Goal: Task Accomplishment & Management: Complete application form

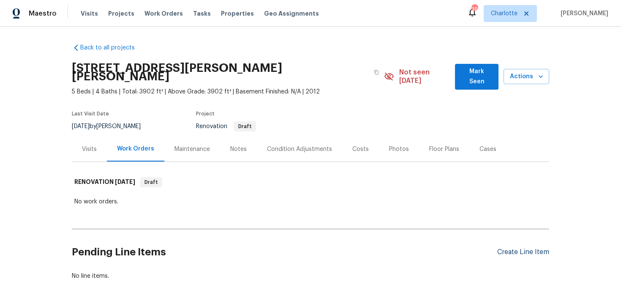
click at [520, 248] on div "Create Line Item" at bounding box center [523, 252] width 52 height 8
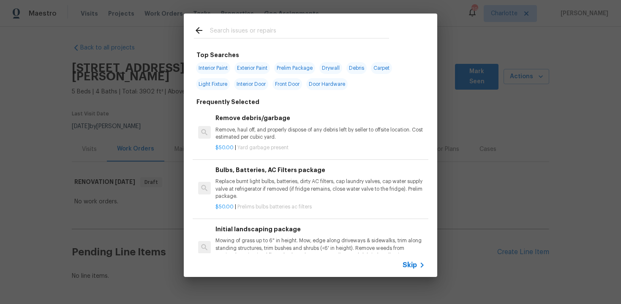
click at [414, 263] on span "Skip" at bounding box center [409, 264] width 14 height 8
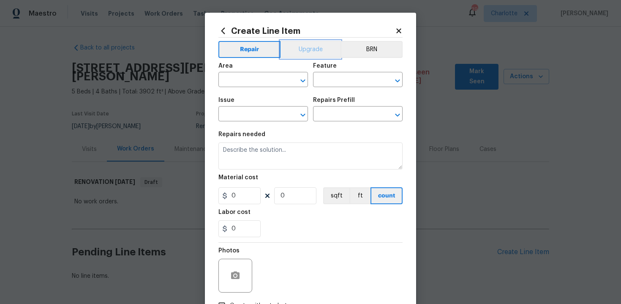
click at [314, 46] on button "Upgrade" at bounding box center [310, 49] width 60 height 17
click at [258, 82] on input "text" at bounding box center [251, 80] width 66 height 13
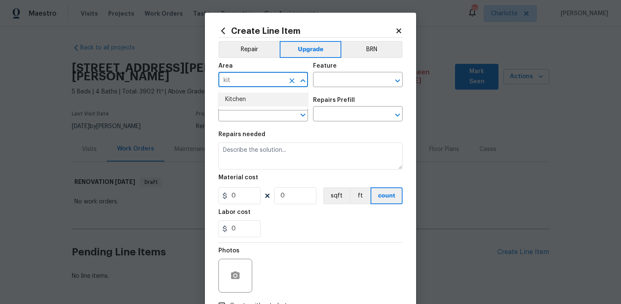
click at [249, 100] on li "Kitchen" at bounding box center [262, 99] width 89 height 14
type input "Kitchen"
click at [344, 84] on input "text" at bounding box center [346, 80] width 66 height 13
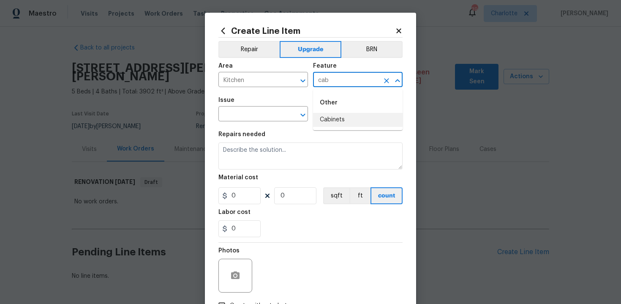
click at [344, 117] on li "Cabinets" at bounding box center [357, 120] width 89 height 14
type input "Cabinets"
click at [249, 114] on input "text" at bounding box center [251, 114] width 66 height 13
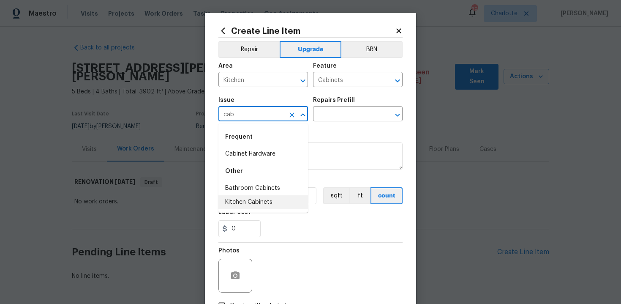
click at [256, 196] on li "Kitchen Cabinets" at bounding box center [262, 202] width 89 height 14
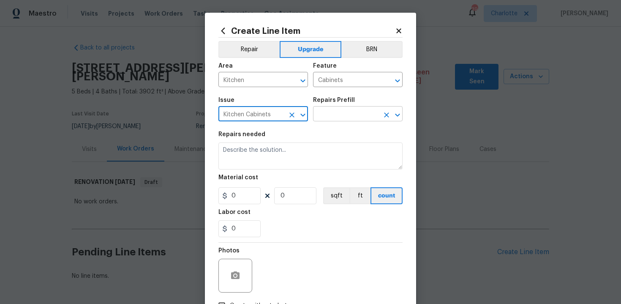
type input "Kitchen Cabinets"
click at [339, 118] on input "text" at bounding box center [346, 114] width 66 height 13
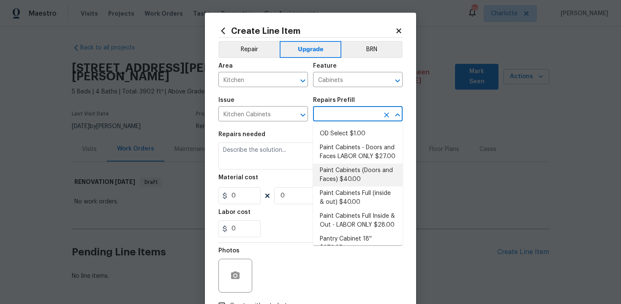
scroll to position [120, 0]
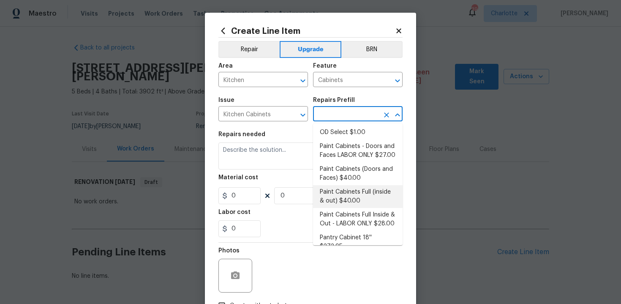
click at [349, 185] on li "Paint Cabinets Full (inside & out) $40.00" at bounding box center [357, 196] width 89 height 23
type textarea "Prep, sand, mask and apply 2 coats of paint to the kitchen cabinet doors, inter…"
type input "1"
type input "Paint Cabinets Full (inside & out) $40.00"
type input "40"
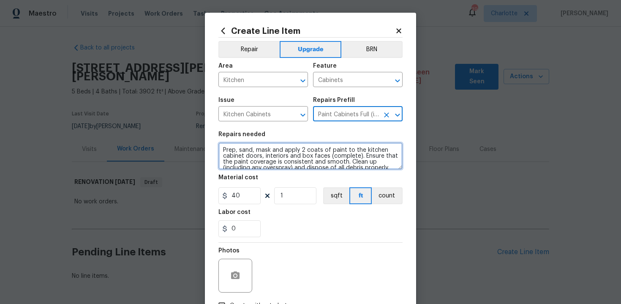
click at [220, 145] on textarea "Prep, sand, mask and apply 2 coats of paint to the kitchen cabinet doors, inter…" at bounding box center [310, 155] width 184 height 27
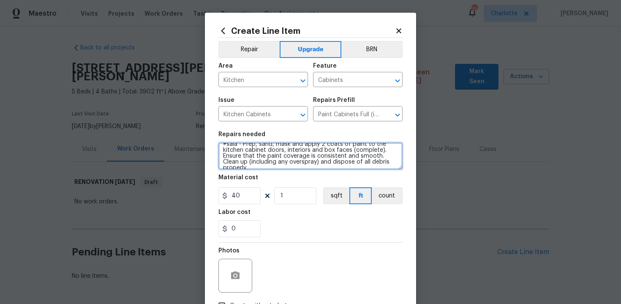
type textarea "#sala - Prep, sand, mask and apply 2 coats of paint to the kitchen cabinet door…"
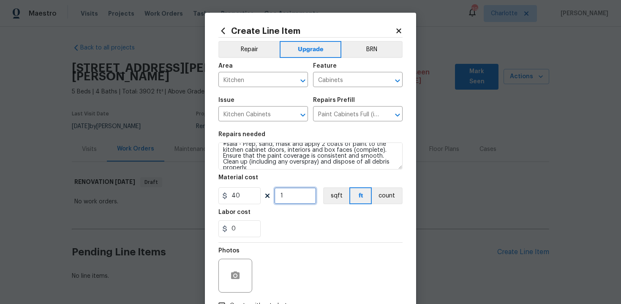
click at [298, 196] on input "1" at bounding box center [295, 195] width 42 height 17
type input "60"
click at [313, 217] on div "Labor cost" at bounding box center [310, 214] width 184 height 11
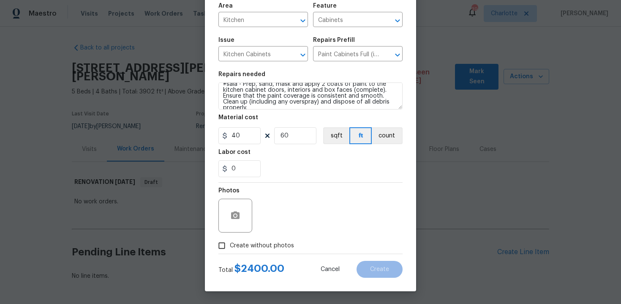
click at [237, 247] on span "Create without photos" at bounding box center [262, 245] width 64 height 9
click at [230, 247] on input "Create without photos" at bounding box center [222, 245] width 16 height 16
checkbox input "true"
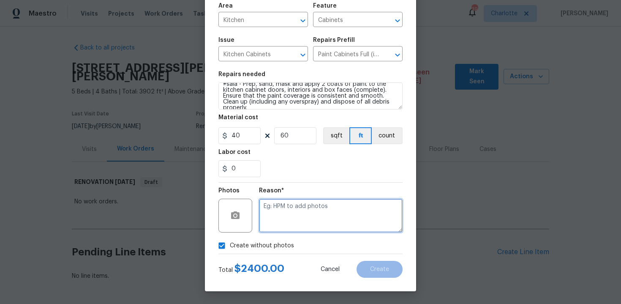
click at [277, 230] on textarea at bounding box center [331, 215] width 144 height 34
type textarea "n/a"
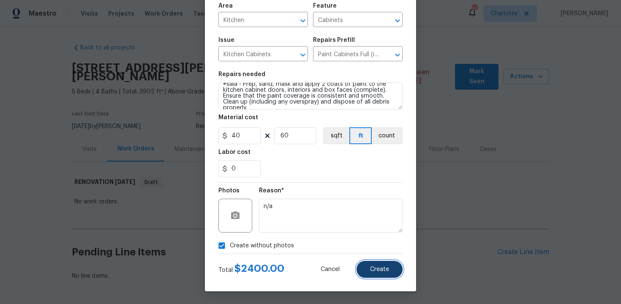
click at [377, 267] on span "Create" at bounding box center [379, 269] width 19 height 6
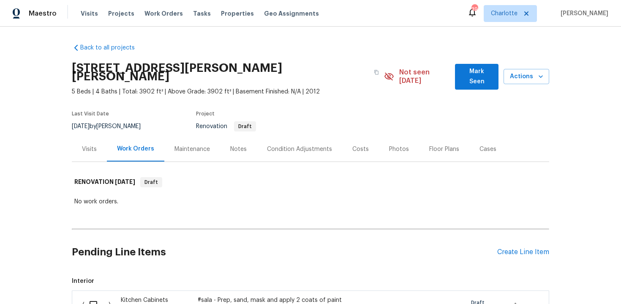
scroll to position [155, 0]
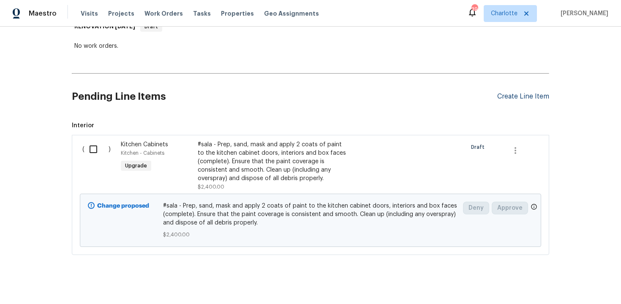
click at [521, 92] on div "Create Line Item" at bounding box center [523, 96] width 52 height 8
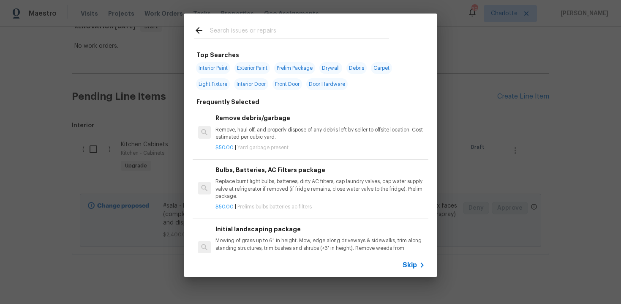
click at [409, 269] on div "Skip" at bounding box center [414, 265] width 24 height 10
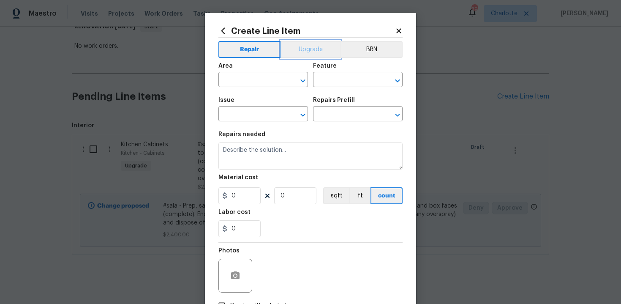
click at [306, 46] on button "Upgrade" at bounding box center [310, 49] width 60 height 17
click at [260, 81] on input "text" at bounding box center [251, 80] width 66 height 13
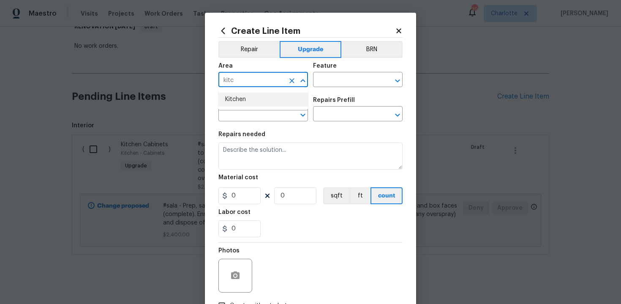
click at [249, 99] on li "Kitchen" at bounding box center [262, 99] width 89 height 14
type input "Kitchen"
click at [341, 83] on input "text" at bounding box center [346, 80] width 66 height 13
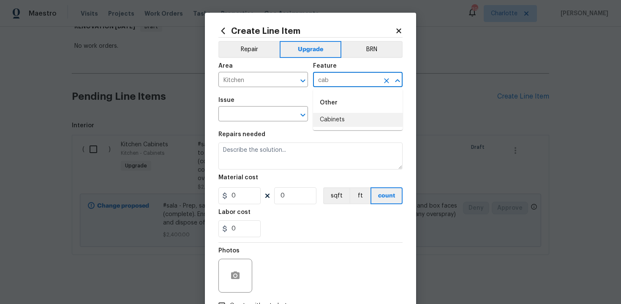
click at [344, 119] on li "Cabinets" at bounding box center [357, 120] width 89 height 14
type input "Cabinets"
click at [255, 116] on input "text" at bounding box center [251, 114] width 66 height 13
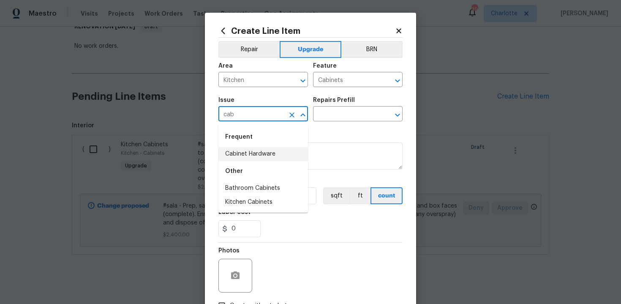
click at [261, 155] on li "Cabinet Hardware" at bounding box center [262, 154] width 89 height 14
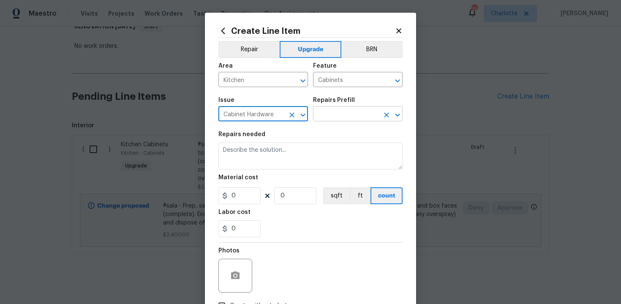
type input "Cabinet Hardware"
click at [352, 109] on input "text" at bounding box center [346, 114] width 66 height 13
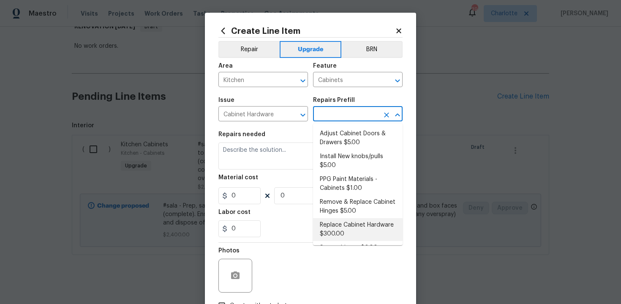
click at [349, 228] on li "Replace Cabinet Hardware $300.00" at bounding box center [357, 229] width 89 height 23
type input "Replace Cabinet Hardware $300.00"
type textarea "Replace cabinet hardware with new hinges and pulls. HPM to provide specs"
type input "300"
type input "1"
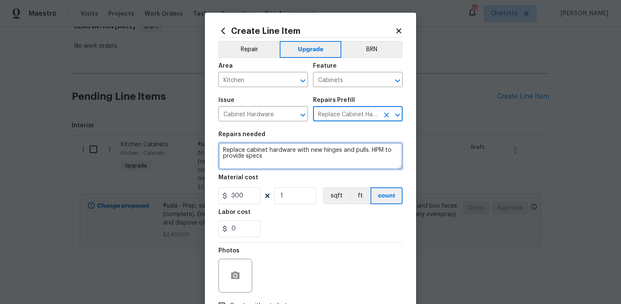
click at [219, 149] on textarea "Replace cabinet hardware with new hinges and pulls. HPM to provide specs" at bounding box center [310, 155] width 184 height 27
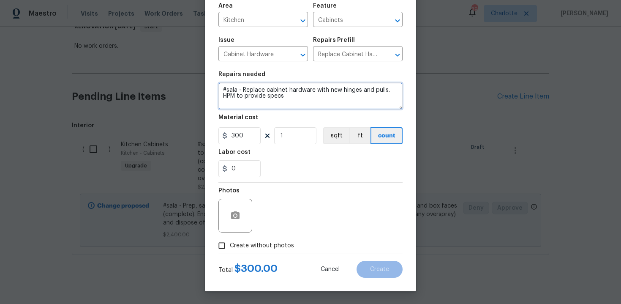
type textarea "#sala - Replace cabinet hardware with new hinges and pulls. HPM to provide specs"
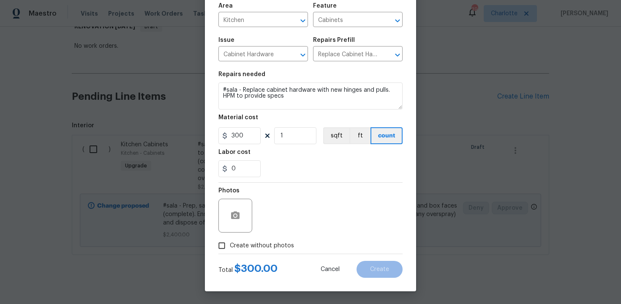
click at [259, 240] on label "Create without photos" at bounding box center [254, 245] width 80 height 16
click at [230, 240] on input "Create without photos" at bounding box center [222, 245] width 16 height 16
checkbox input "true"
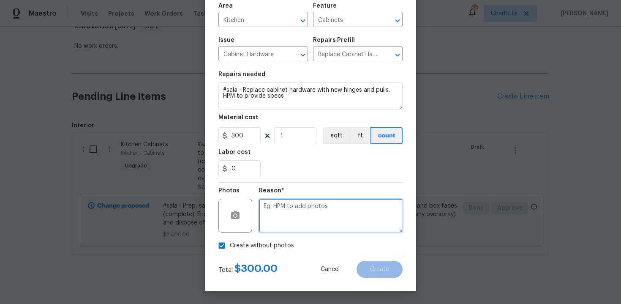
click at [288, 223] on textarea at bounding box center [331, 215] width 144 height 34
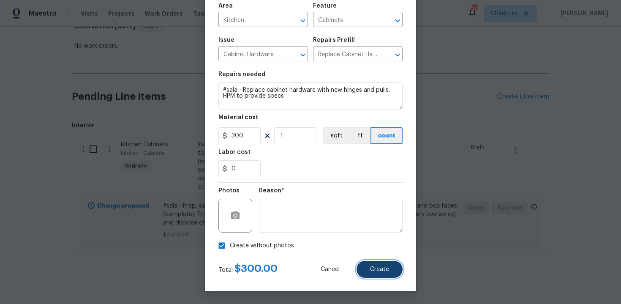
click at [375, 264] on button "Create" at bounding box center [379, 268] width 46 height 17
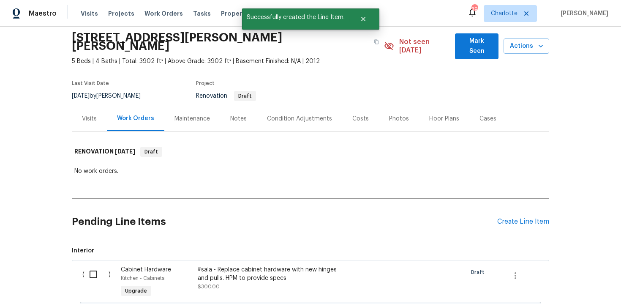
scroll to position [155, 0]
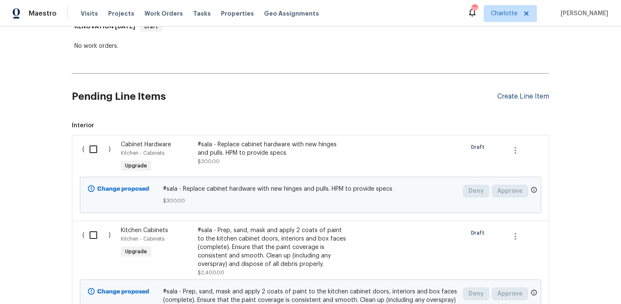
click at [533, 92] on div "Create Line Item" at bounding box center [523, 96] width 52 height 8
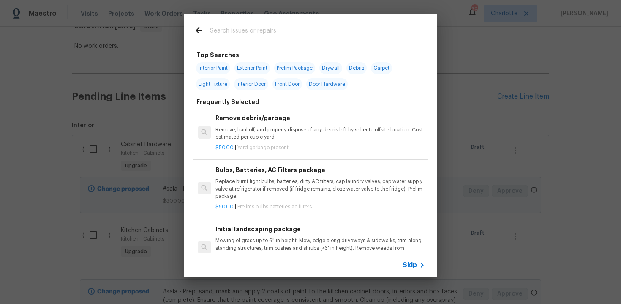
click at [409, 264] on span "Skip" at bounding box center [409, 264] width 14 height 8
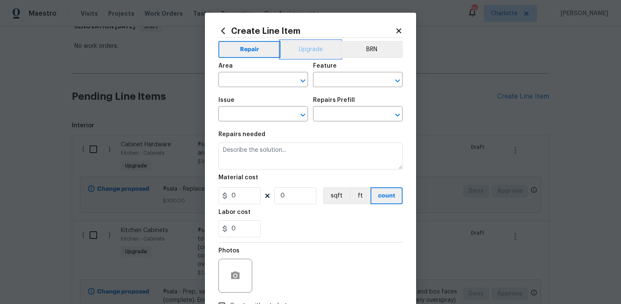
click at [309, 53] on button "Upgrade" at bounding box center [310, 49] width 60 height 17
click at [263, 76] on input "text" at bounding box center [251, 80] width 66 height 13
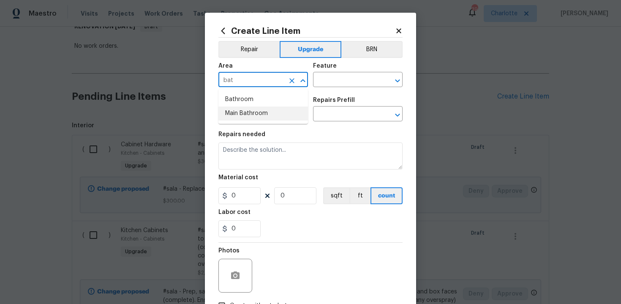
click at [267, 109] on li "Main Bathroom" at bounding box center [262, 113] width 89 height 14
type input "Main Bathroom"
click at [337, 81] on input "text" at bounding box center [346, 80] width 66 height 13
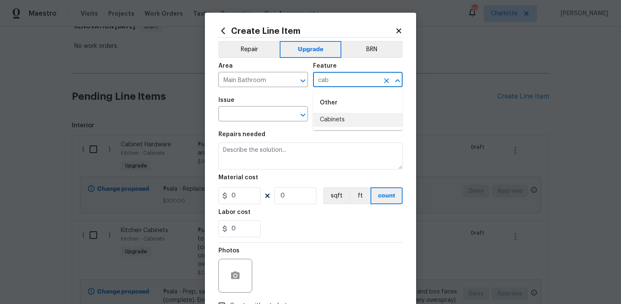
click at [343, 125] on li "Cabinets" at bounding box center [357, 120] width 89 height 14
type input "Cabinets"
click at [248, 119] on input "text" at bounding box center [251, 114] width 66 height 13
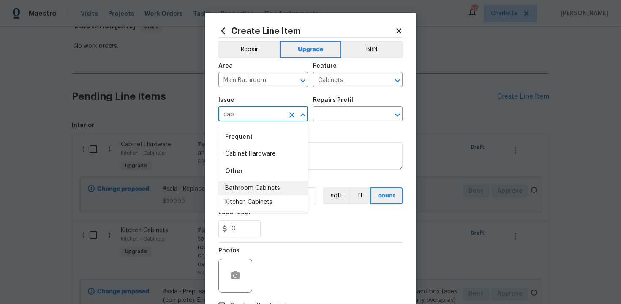
click at [254, 192] on li "Bathroom Cabinets" at bounding box center [262, 188] width 89 height 14
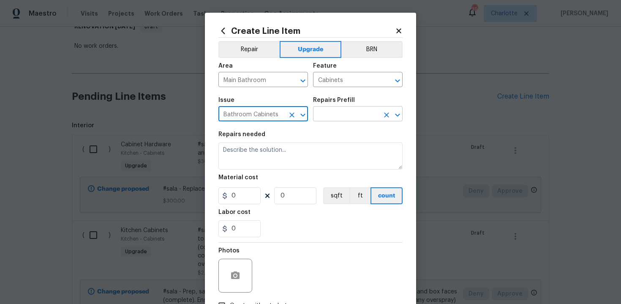
type input "Bathroom Cabinets"
click at [337, 117] on input "text" at bounding box center [346, 114] width 66 height 13
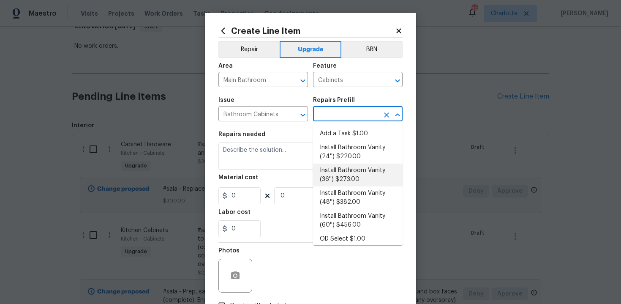
scroll to position [136, 0]
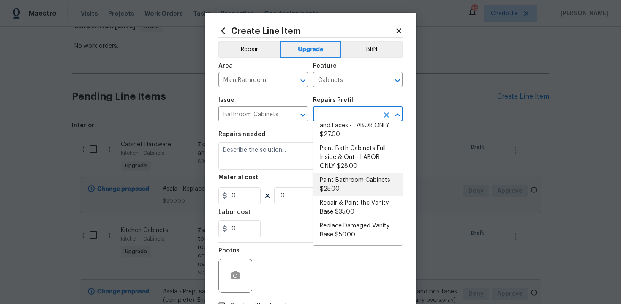
click at [342, 183] on li "Paint Bathroom Cabinets $25.00" at bounding box center [357, 184] width 89 height 23
type input "Paint Bathroom Cabinets $25.00"
type textarea "Prep, sand, mask and apply 2 coats of paint to the bathroom cabinet doors, inte…"
type input "25"
type input "1"
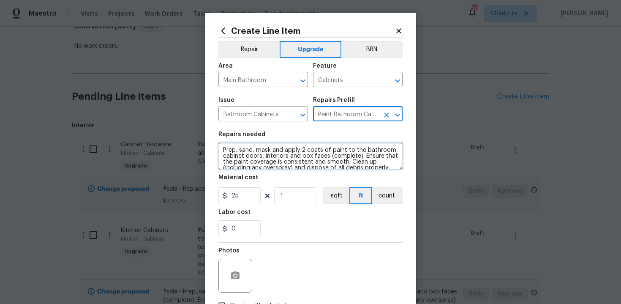
click at [220, 149] on textarea "Prep, sand, mask and apply 2 coats of paint to the bathroom cabinet doors, inte…" at bounding box center [310, 155] width 184 height 27
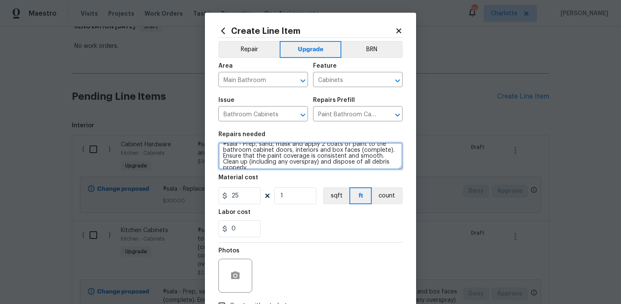
type textarea "#sala - Prep, sand, mask and apply 2 coats of paint to the bathroom cabinet doo…"
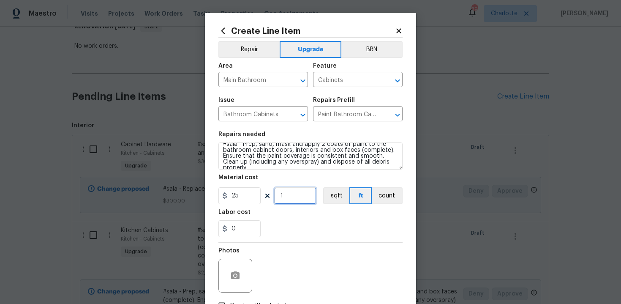
click at [294, 197] on input "1" at bounding box center [295, 195] width 42 height 17
type input "20"
click at [320, 239] on section "Repairs needed #sala - Prep, sand, mask and apply 2 coats of paint to the bathr…" at bounding box center [310, 184] width 184 height 116
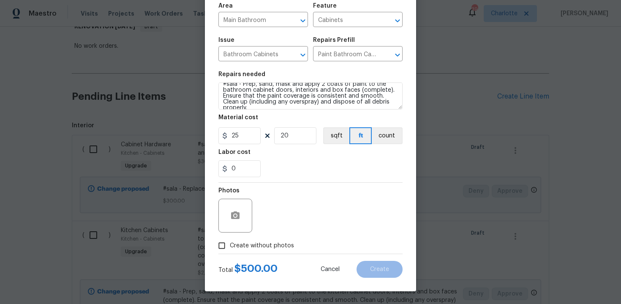
click at [262, 239] on label "Create without photos" at bounding box center [254, 245] width 80 height 16
click at [230, 239] on input "Create without photos" at bounding box center [222, 245] width 16 height 16
checkbox input "true"
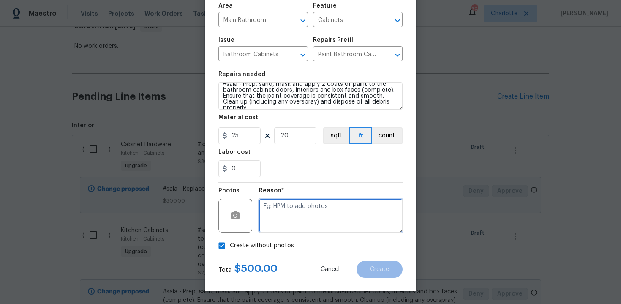
click at [285, 220] on textarea at bounding box center [331, 215] width 144 height 34
type textarea "n/a"
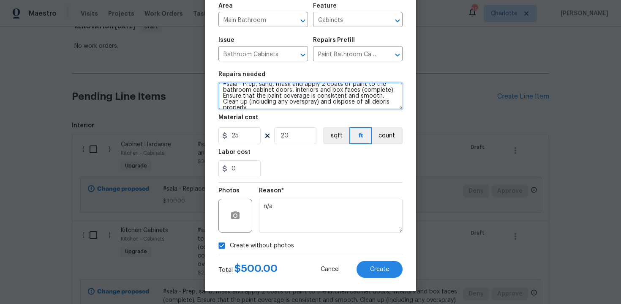
click at [395, 102] on textarea "#sala - Prep, sand, mask and apply 2 coats of paint to the bathroom cabinet doo…" at bounding box center [310, 95] width 184 height 27
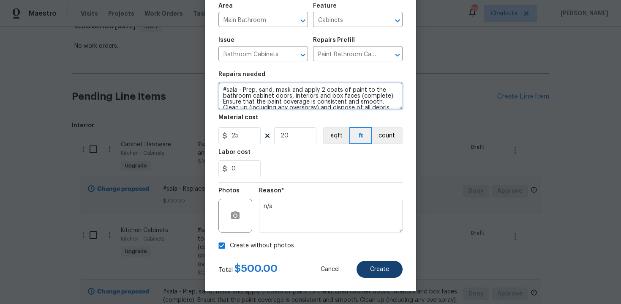
type textarea "#sala - Prep, sand, mask and apply 2 coats of paint to the bathroom cabinet doo…"
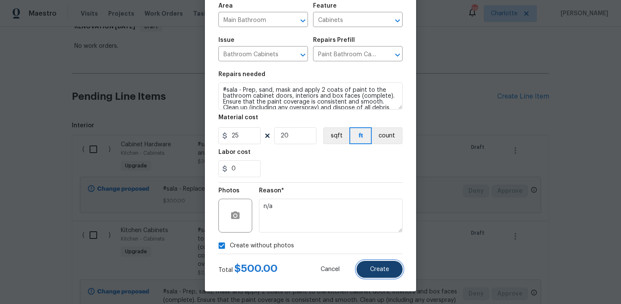
click at [386, 270] on span "Create" at bounding box center [379, 269] width 19 height 6
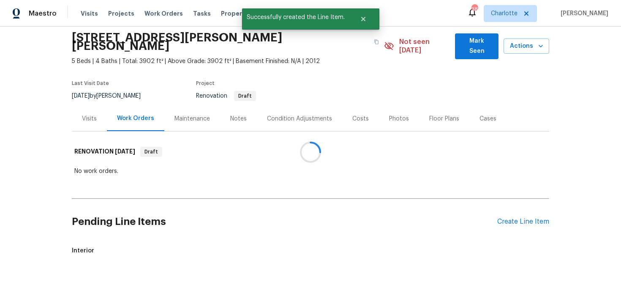
scroll to position [155, 0]
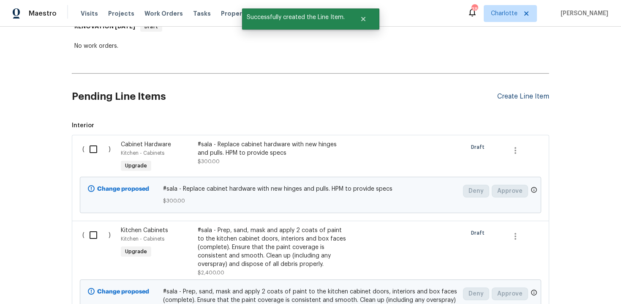
click at [518, 92] on div "Create Line Item" at bounding box center [523, 96] width 52 height 8
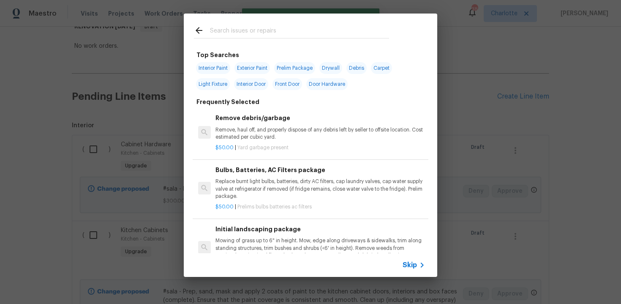
click at [410, 265] on span "Skip" at bounding box center [409, 264] width 14 height 8
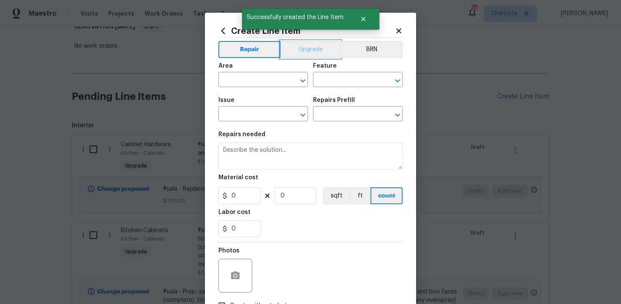
click at [304, 52] on button "Upgrade" at bounding box center [310, 49] width 60 height 17
click at [262, 79] on input "text" at bounding box center [251, 80] width 66 height 13
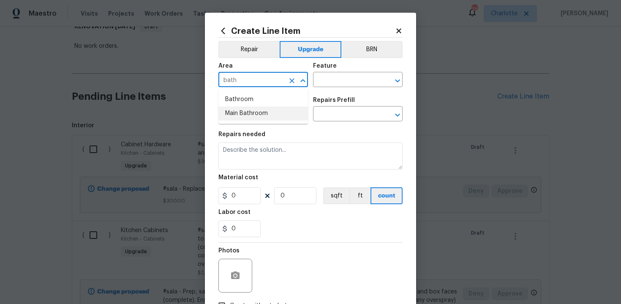
click at [262, 116] on li "Main Bathroom" at bounding box center [262, 113] width 89 height 14
type input "Main Bathroom"
click at [325, 85] on input "text" at bounding box center [346, 80] width 66 height 13
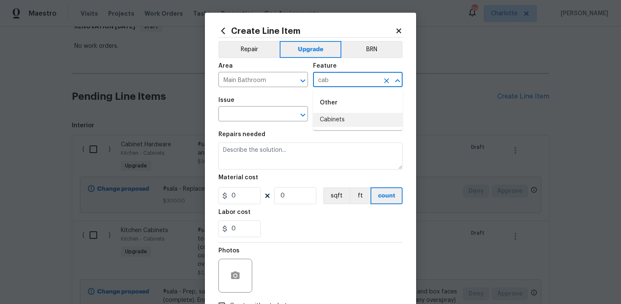
click at [330, 115] on li "Cabinets" at bounding box center [357, 120] width 89 height 14
type input "Cabinets"
click at [239, 114] on input "text" at bounding box center [251, 114] width 66 height 13
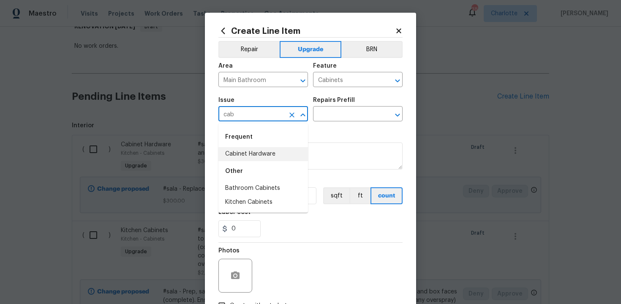
click at [256, 150] on li "Cabinet Hardware" at bounding box center [262, 154] width 89 height 14
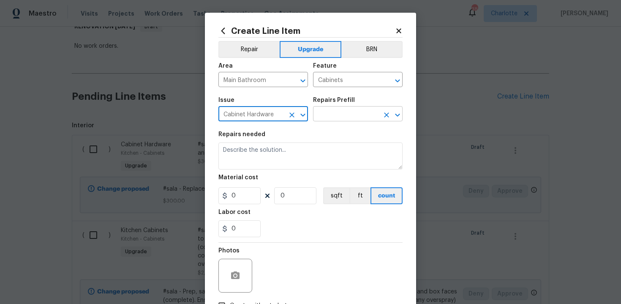
type input "Cabinet Hardware"
click at [339, 114] on input "text" at bounding box center [346, 114] width 66 height 13
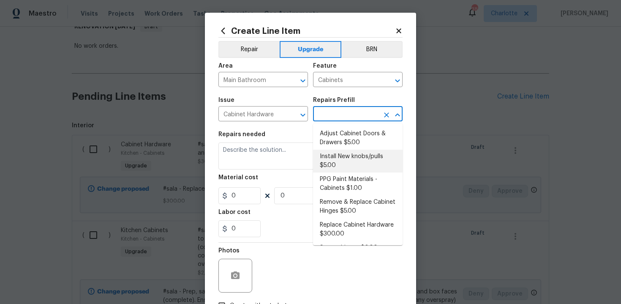
click at [347, 161] on li "Install New knobs/pulls $5.00" at bounding box center [357, 160] width 89 height 23
type input "Install New knobs/pulls $5.00"
type textarea "Remove the existing cabinet pulls/handles if present; prep and drill for new ca…"
type input "5"
type input "1"
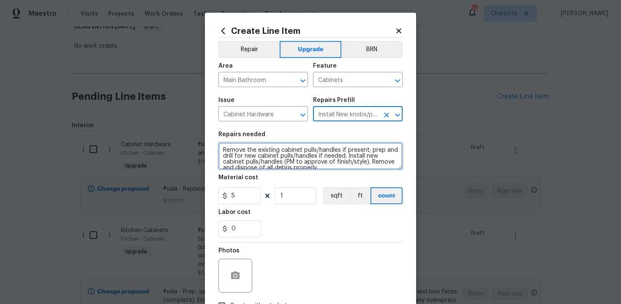
click at [221, 149] on textarea "Remove the existing cabinet pulls/handles if present; prep and drill for new ca…" at bounding box center [310, 155] width 184 height 27
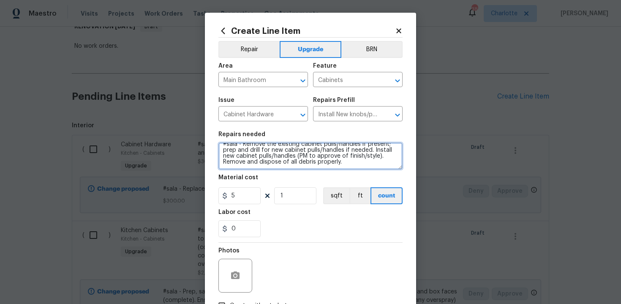
click at [361, 164] on textarea "#sala - Remove the existing cabinet pulls/handles if present; prep and drill fo…" at bounding box center [310, 155] width 184 height 27
type textarea "#sala - Remove the existing cabinet pulls/handles if present; prep and drill fo…"
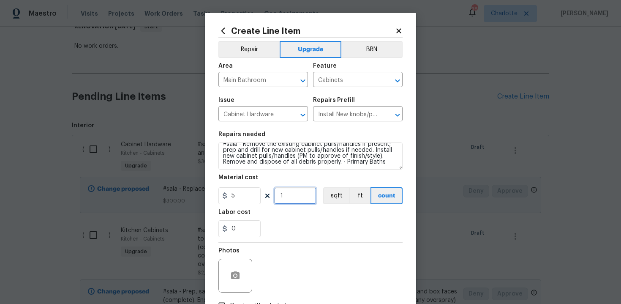
click at [300, 193] on input "1" at bounding box center [295, 195] width 42 height 17
type input "15"
click at [309, 225] on div "0" at bounding box center [310, 228] width 184 height 17
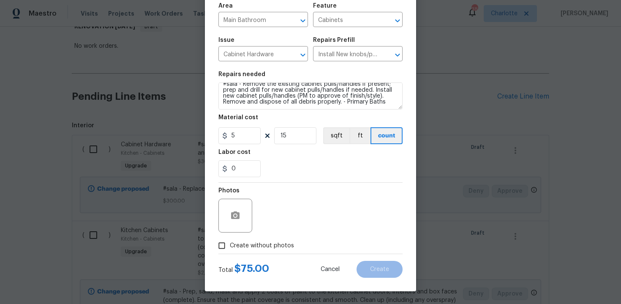
click at [269, 245] on span "Create without photos" at bounding box center [262, 245] width 64 height 9
click at [230, 245] on input "Create without photos" at bounding box center [222, 245] width 16 height 16
checkbox input "true"
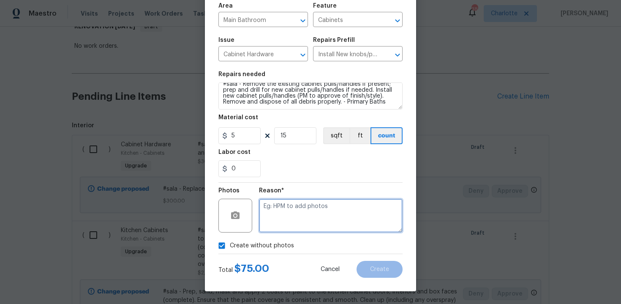
click at [295, 223] on textarea at bounding box center [331, 215] width 144 height 34
type textarea "n/a"
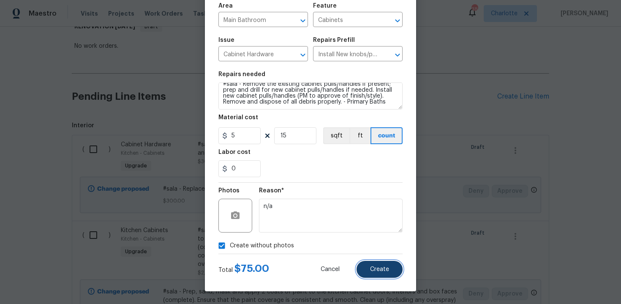
click at [382, 272] on span "Create" at bounding box center [379, 269] width 19 height 6
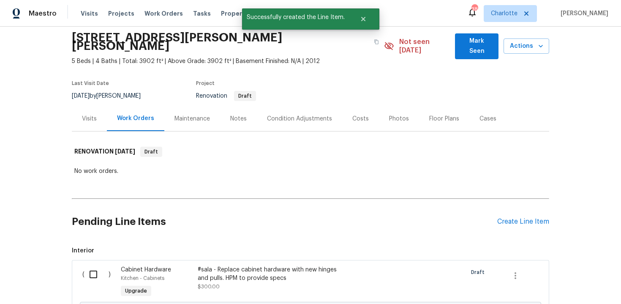
scroll to position [155, 0]
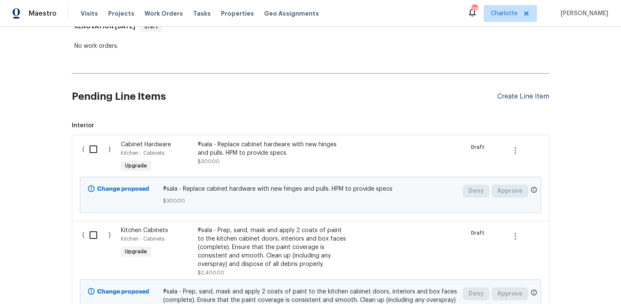
click at [526, 92] on div "Create Line Item" at bounding box center [523, 96] width 52 height 8
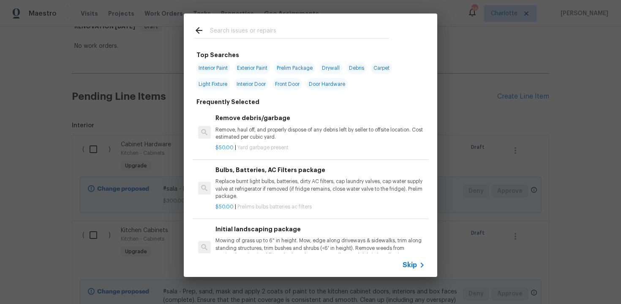
click at [412, 265] on span "Skip" at bounding box center [409, 264] width 14 height 8
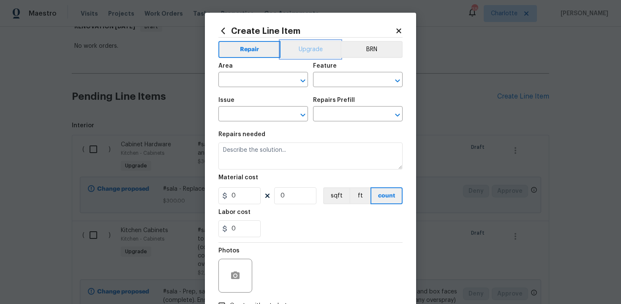
click at [314, 55] on button "Upgrade" at bounding box center [310, 49] width 60 height 17
click at [255, 81] on input "text" at bounding box center [251, 80] width 66 height 13
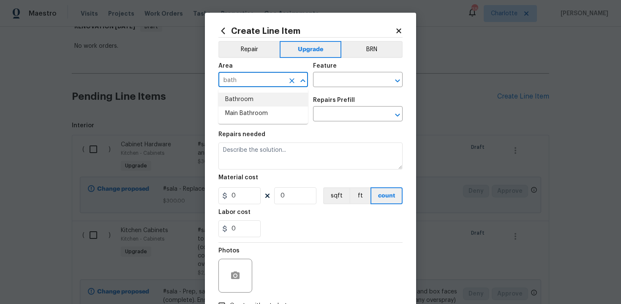
click at [258, 100] on li "Bathroom" at bounding box center [262, 99] width 89 height 14
type input "Bathroom"
click at [339, 73] on div "Feature" at bounding box center [357, 68] width 89 height 11
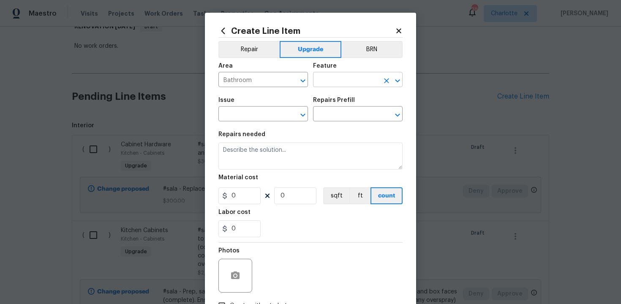
click at [334, 79] on input "text" at bounding box center [346, 80] width 66 height 13
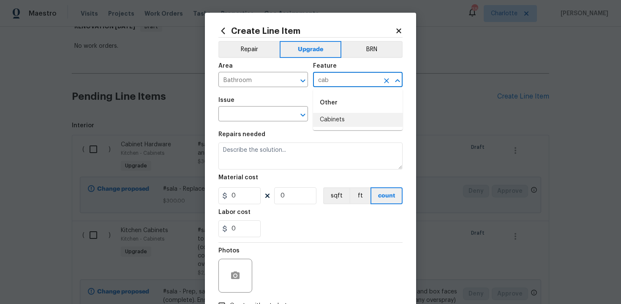
click at [332, 115] on li "Cabinets" at bounding box center [357, 120] width 89 height 14
type input "Cabinets"
click at [262, 118] on input "text" at bounding box center [251, 114] width 66 height 13
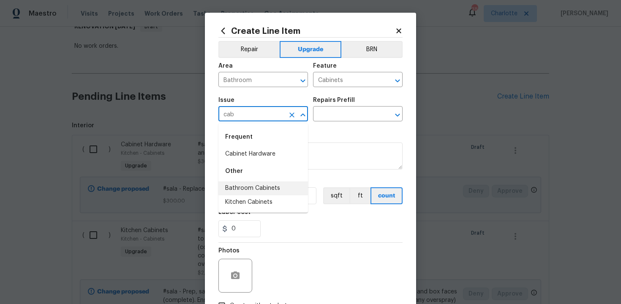
click at [270, 186] on li "Bathroom Cabinets" at bounding box center [262, 188] width 89 height 14
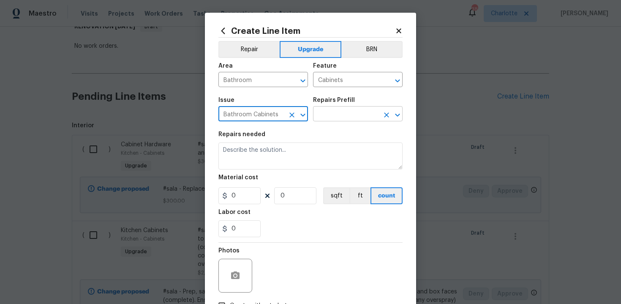
type input "Bathroom Cabinets"
click at [344, 111] on input "text" at bounding box center [346, 114] width 66 height 13
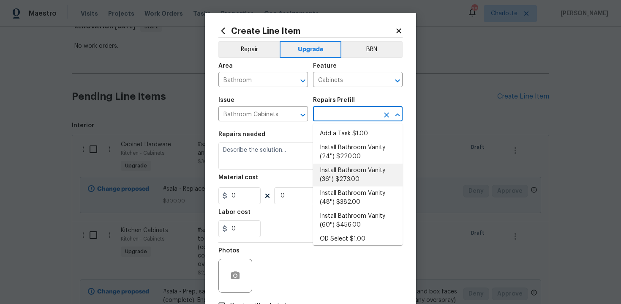
scroll to position [136, 0]
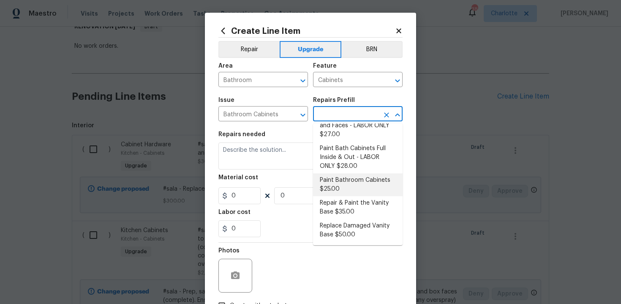
click at [337, 183] on li "Paint Bathroom Cabinets $25.00" at bounding box center [357, 184] width 89 height 23
type input "Paint Bathroom Cabinets $25.00"
type textarea "Prep, sand, mask and apply 2 coats of paint to the bathroom cabinet doors, inte…"
type input "25"
type input "1"
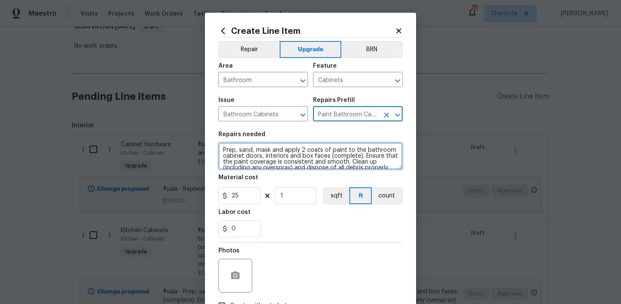
click at [220, 150] on textarea "Prep, sand, mask and apply 2 coats of paint to the bathroom cabinet doors, inte…" at bounding box center [310, 155] width 184 height 27
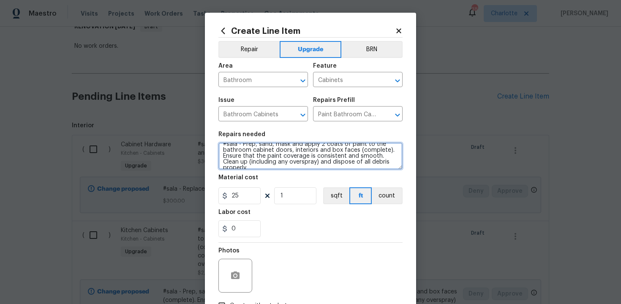
click at [388, 162] on textarea "#sala - Prep, sand, mask and apply 2 coats of paint to the bathroom cabinet doo…" at bounding box center [310, 155] width 184 height 27
paste textarea "Secondary Baths"
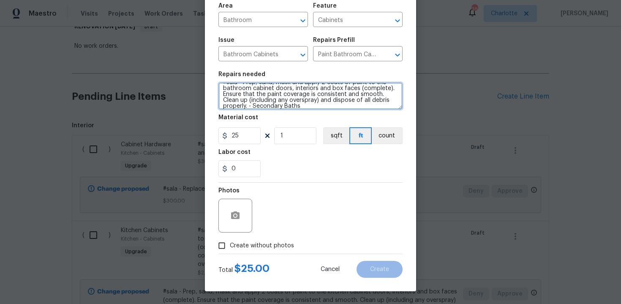
type textarea "#sala - Prep, sand, mask and apply 2 coats of paint to the bathroom cabinet doo…"
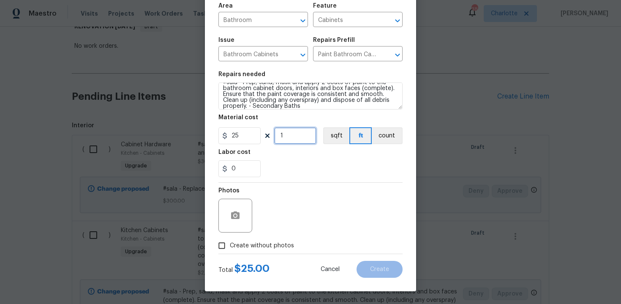
click at [292, 135] on input "1" at bounding box center [295, 135] width 42 height 17
type input "60"
click at [249, 247] on span "Create without photos" at bounding box center [262, 245] width 64 height 9
click at [230, 247] on input "Create without photos" at bounding box center [222, 245] width 16 height 16
checkbox input "true"
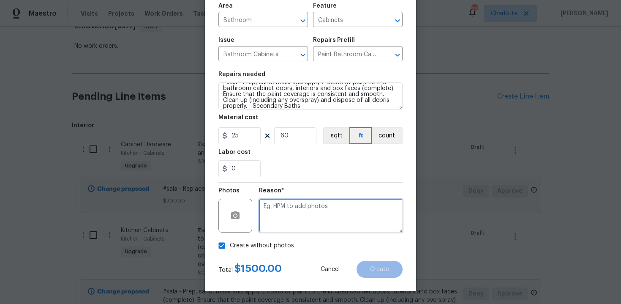
click at [288, 218] on textarea at bounding box center [331, 215] width 144 height 34
type textarea "n/a"
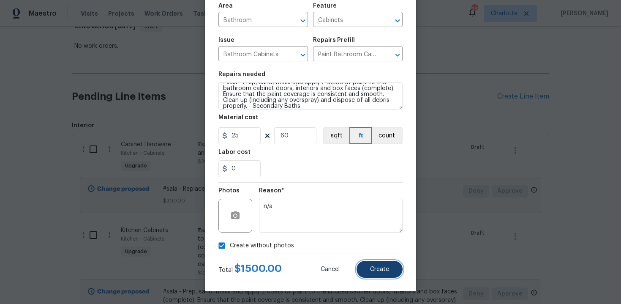
click at [393, 265] on button "Create" at bounding box center [379, 268] width 46 height 17
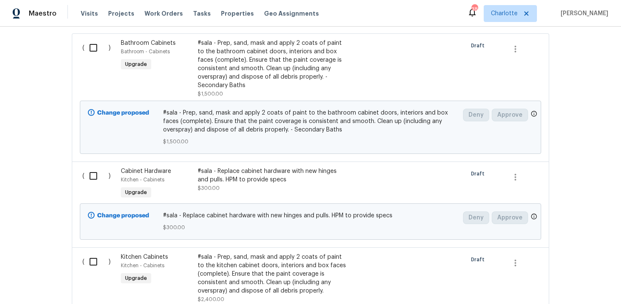
scroll to position [155, 0]
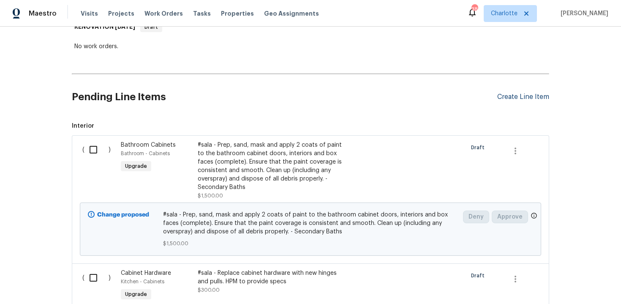
click at [530, 93] on div "Create Line Item" at bounding box center [523, 97] width 52 height 8
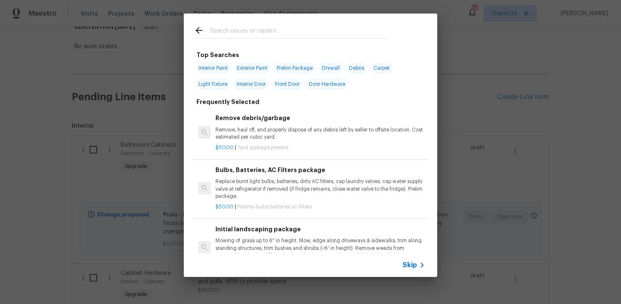
click at [415, 264] on span "Skip" at bounding box center [409, 264] width 14 height 8
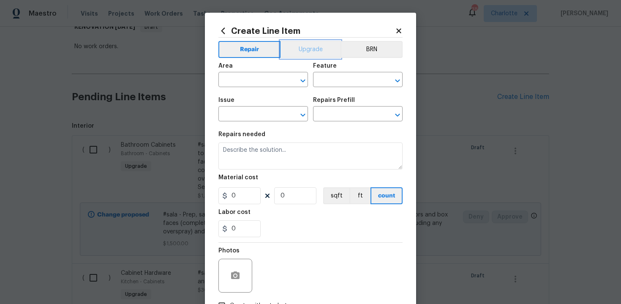
click at [312, 49] on button "Upgrade" at bounding box center [310, 49] width 60 height 17
click at [251, 83] on input "text" at bounding box center [251, 80] width 66 height 13
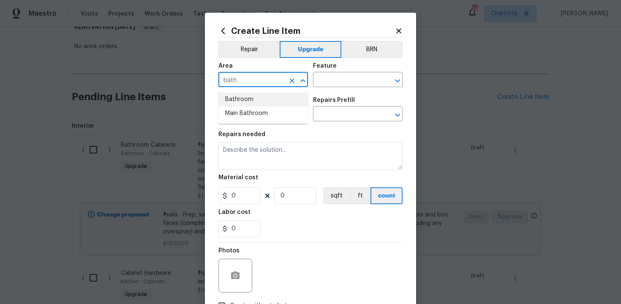
click at [253, 98] on li "Bathroom" at bounding box center [262, 99] width 89 height 14
type input "Bathroom"
click at [329, 79] on input "text" at bounding box center [346, 80] width 66 height 13
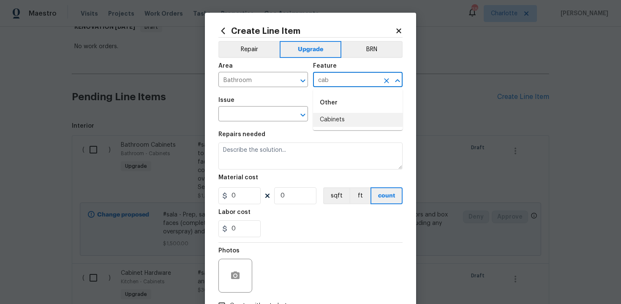
click at [325, 120] on li "Cabinets" at bounding box center [357, 120] width 89 height 14
type input "Cabinets"
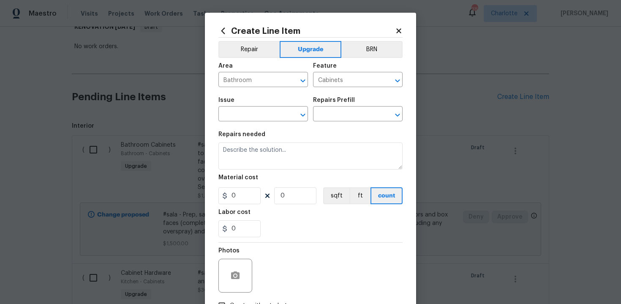
click at [266, 122] on span "Issue ​" at bounding box center [262, 109] width 89 height 34
click at [252, 115] on input "text" at bounding box center [251, 114] width 66 height 13
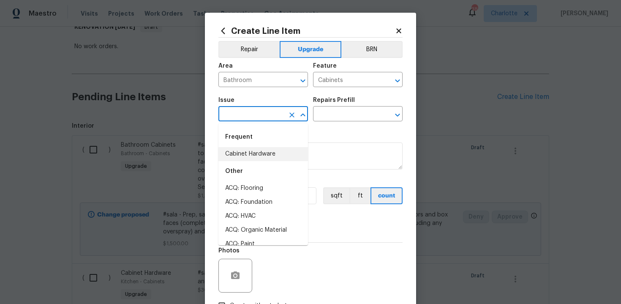
click at [252, 159] on li "Cabinet Hardware" at bounding box center [262, 154] width 89 height 14
type input "Cabinet Hardware"
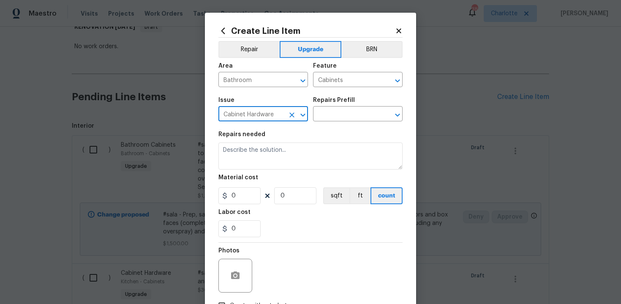
click at [352, 108] on div "Repairs Prefill" at bounding box center [357, 102] width 89 height 11
click at [363, 111] on input "text" at bounding box center [346, 114] width 66 height 13
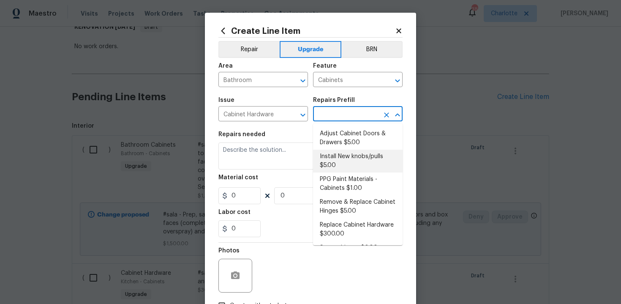
click at [345, 163] on li "Install New knobs/pulls $5.00" at bounding box center [357, 160] width 89 height 23
type input "Install New knobs/pulls $5.00"
type textarea "Remove the existing cabinet pulls/handles if present; prep and drill for new ca…"
type input "5"
type input "1"
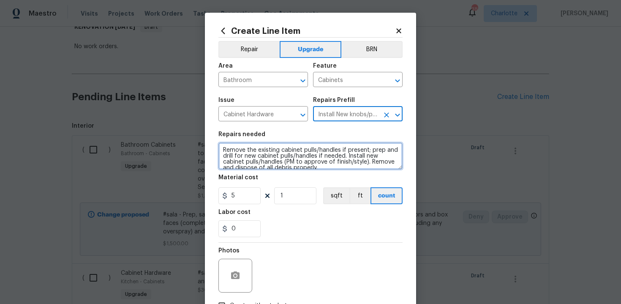
click at [220, 150] on textarea "Remove the existing cabinet pulls/handles if present; prep and drill for new ca…" at bounding box center [310, 155] width 184 height 27
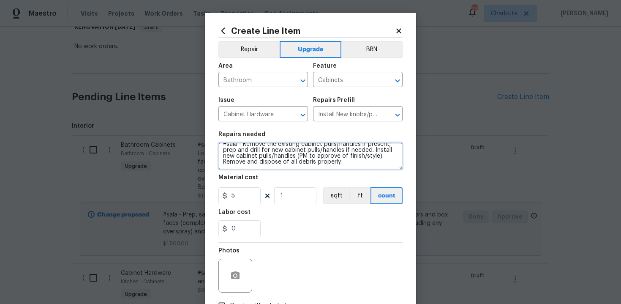
click at [363, 163] on textarea "#sala - Remove the existing cabinet pulls/handles if present; prep and drill fo…" at bounding box center [310, 155] width 184 height 27
paste textarea "Secondary Baths"
type textarea "#sala - Remove the existing cabinet pulls/handles if present; prep and drill fo…"
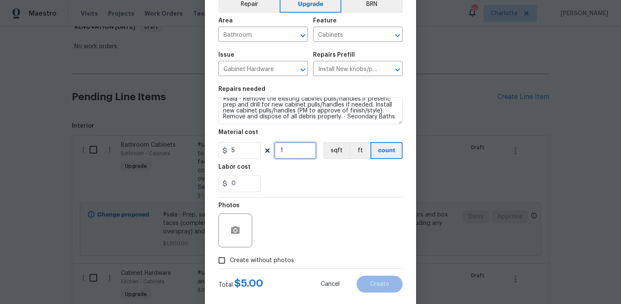
click at [295, 152] on input "1" at bounding box center [295, 150] width 42 height 17
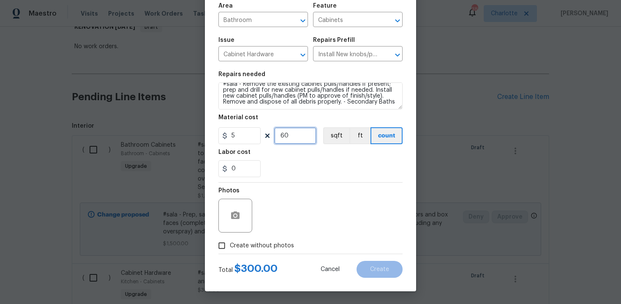
type input "60"
click at [254, 244] on span "Create without photos" at bounding box center [262, 245] width 64 height 9
click at [230, 244] on input "Create without photos" at bounding box center [222, 245] width 16 height 16
checkbox input "true"
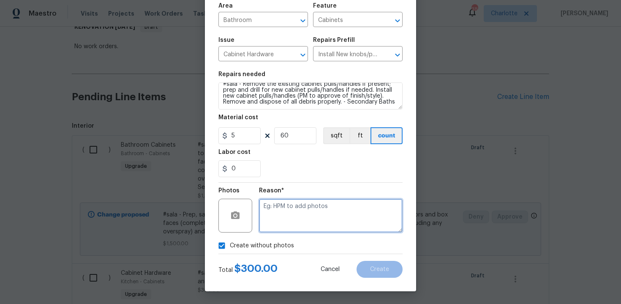
click at [289, 212] on textarea at bounding box center [331, 215] width 144 height 34
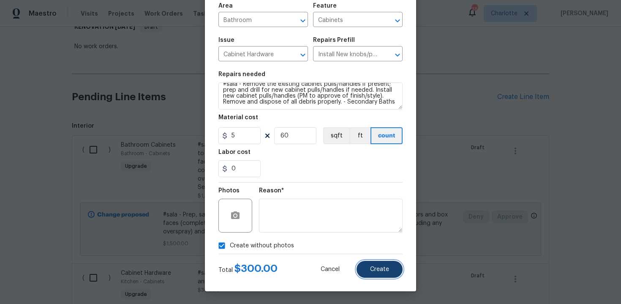
click at [386, 266] on span "Create" at bounding box center [379, 269] width 19 height 6
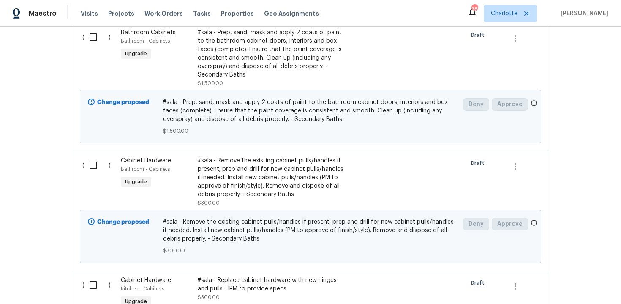
scroll to position [260, 0]
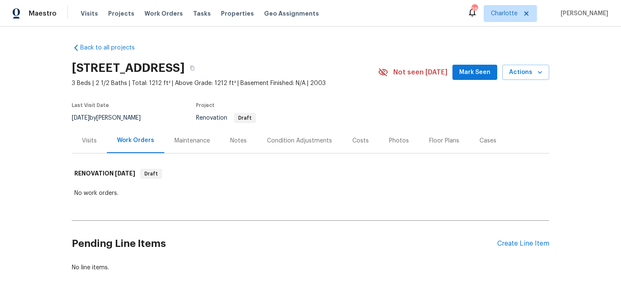
scroll to position [25, 0]
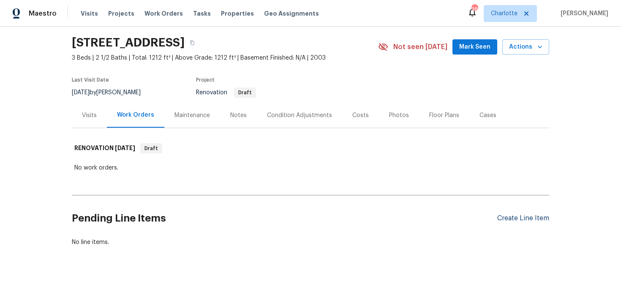
click at [519, 219] on div "Create Line Item" at bounding box center [523, 218] width 52 height 8
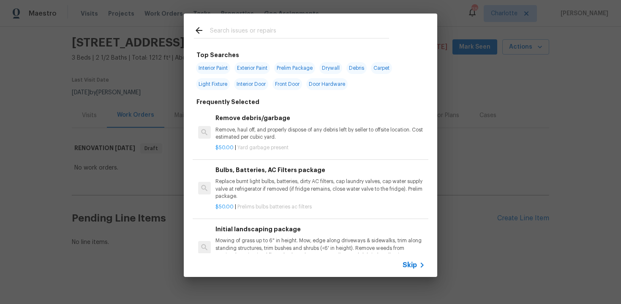
click at [412, 265] on span "Skip" at bounding box center [409, 264] width 14 height 8
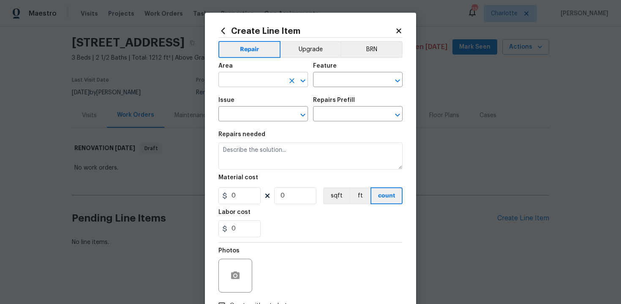
click at [247, 79] on input "text" at bounding box center [251, 80] width 66 height 13
click at [247, 97] on li "Kitchen" at bounding box center [262, 99] width 89 height 14
type input "Kitchen"
click at [332, 77] on input "text" at bounding box center [346, 80] width 66 height 13
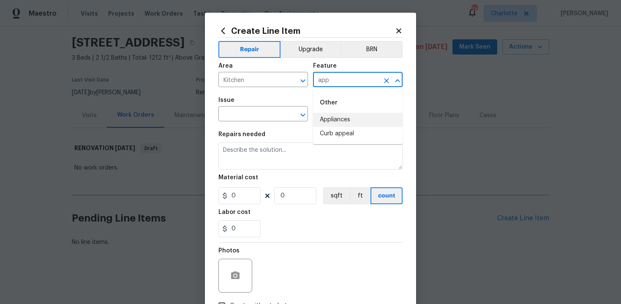
click at [343, 119] on li "Appliances" at bounding box center [357, 120] width 89 height 14
type input "Appliances"
click at [257, 114] on input "text" at bounding box center [251, 114] width 66 height 13
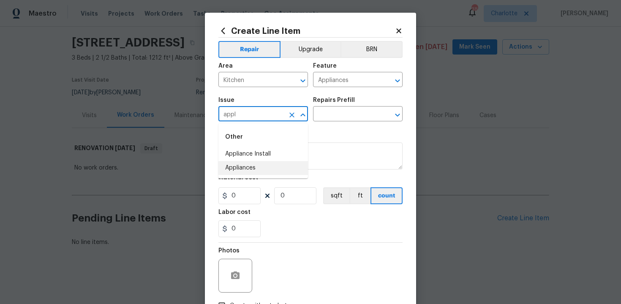
click at [267, 166] on li "Appliances" at bounding box center [262, 168] width 89 height 14
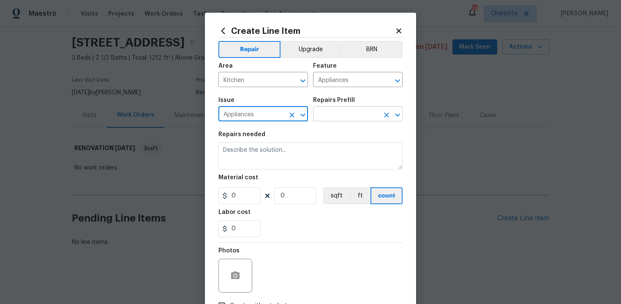
type input "Appliances"
click at [326, 112] on input "text" at bounding box center [346, 114] width 66 height 13
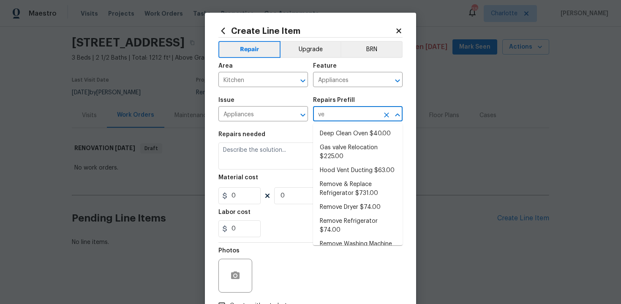
type input "ven"
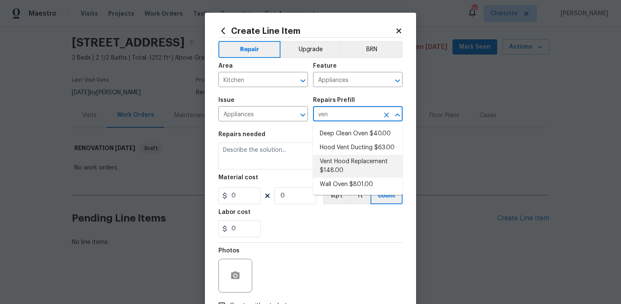
click at [342, 167] on li "Vent Hood Replacement $148.00" at bounding box center [357, 166] width 89 height 23
type input "Vent Hood Replacement $148.00"
type textarea "Remove and replace the existing hood vent with new (PM to approve finish). Ensu…"
type input "148"
type input "1"
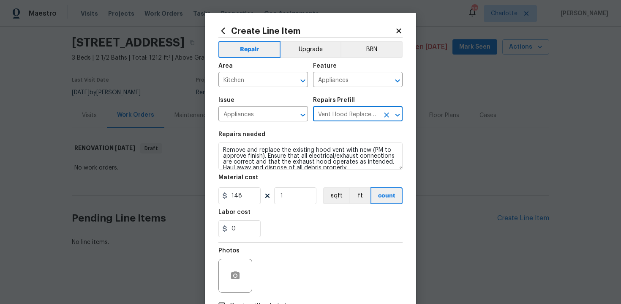
type input "Vent Hood Replacement $148.00"
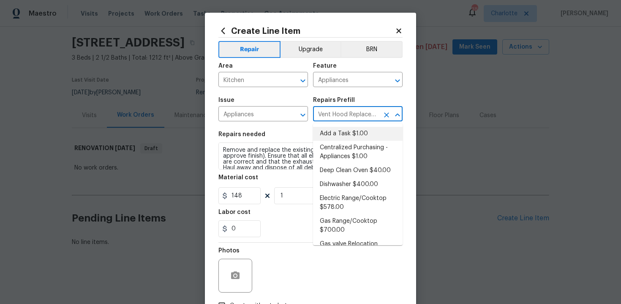
click at [388, 115] on icon "Clear" at bounding box center [386, 115] width 8 height 8
click at [347, 127] on li "Add a Task $1.00" at bounding box center [357, 134] width 89 height 14
type input "Add a Task $1.00"
type textarea "HPM to detail"
type input "1"
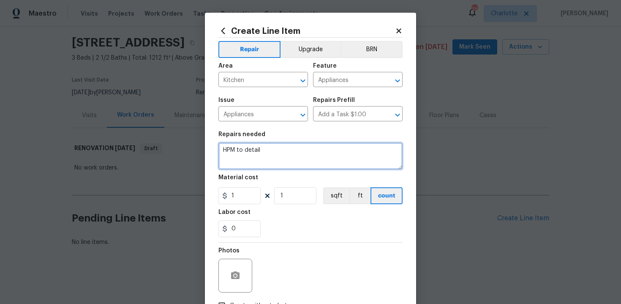
drag, startPoint x: 222, startPoint y: 149, endPoint x: 284, endPoint y: 149, distance: 62.5
click at [284, 149] on textarea "HPM to detail" at bounding box center [310, 155] width 184 height 27
paste textarea "New Venthood"
type textarea "#sala - New Venthood"
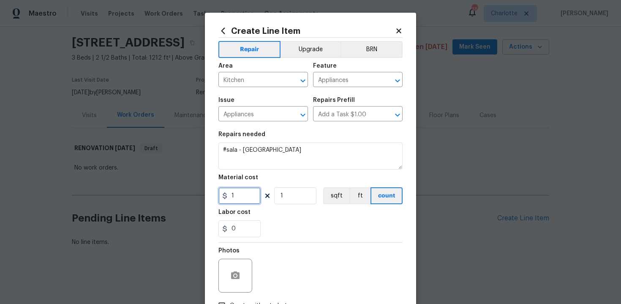
click at [234, 194] on input "1" at bounding box center [239, 195] width 42 height 17
type input "275"
click at [284, 220] on div "Labor cost" at bounding box center [310, 214] width 184 height 11
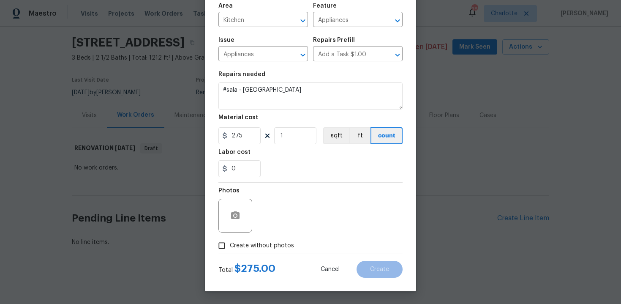
click at [254, 244] on span "Create without photos" at bounding box center [262, 245] width 64 height 9
click at [230, 244] on input "Create without photos" at bounding box center [222, 245] width 16 height 16
checkbox input "true"
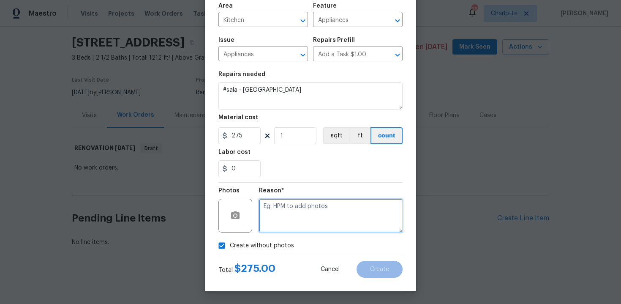
click at [304, 212] on textarea at bounding box center [331, 215] width 144 height 34
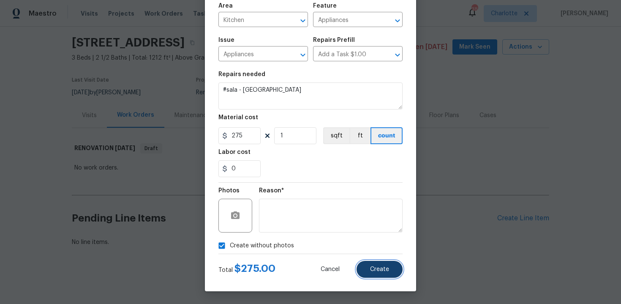
click at [373, 263] on button "Create" at bounding box center [379, 268] width 46 height 17
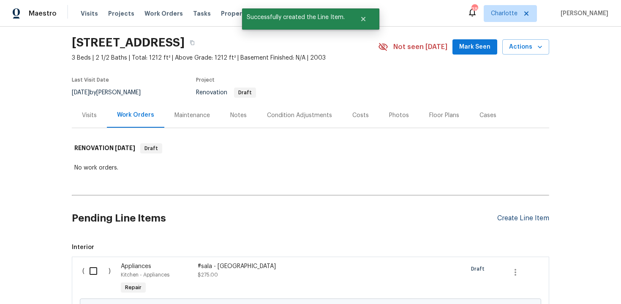
click at [530, 218] on div "Create Line Item" at bounding box center [523, 218] width 52 height 8
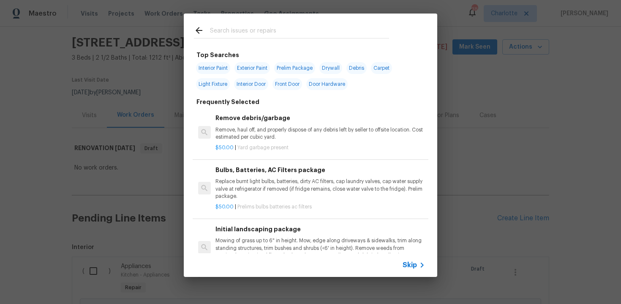
click at [408, 264] on span "Skip" at bounding box center [409, 264] width 14 height 8
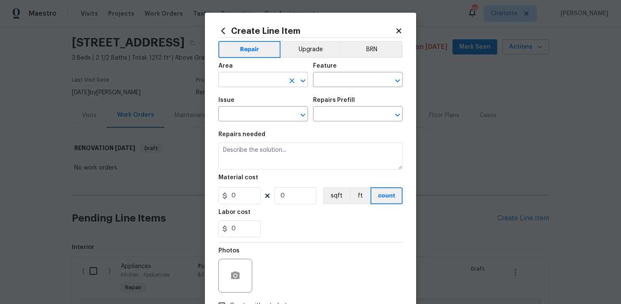
click at [272, 74] on input "text" at bounding box center [251, 80] width 66 height 13
click at [260, 103] on li "Kitchen" at bounding box center [262, 99] width 89 height 14
type input "Kitchen"
click at [331, 77] on input "text" at bounding box center [346, 80] width 66 height 13
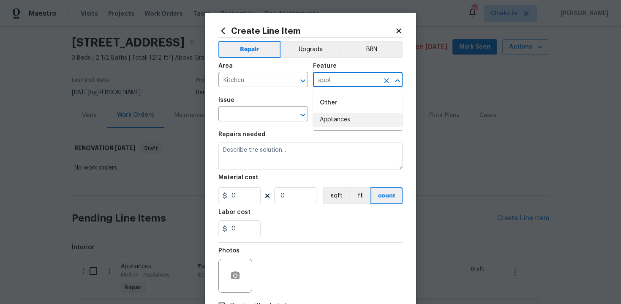
click at [341, 116] on li "Appliances" at bounding box center [357, 120] width 89 height 14
type input "Appliances"
click at [252, 115] on input "text" at bounding box center [251, 114] width 66 height 13
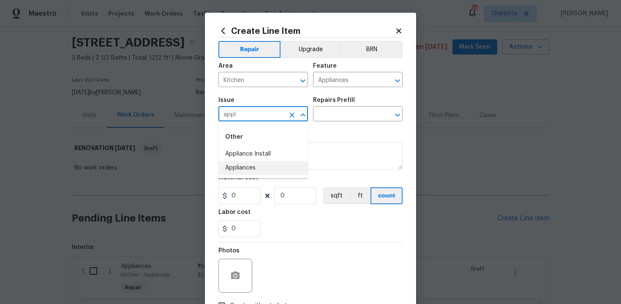
click at [258, 168] on li "Appliances" at bounding box center [262, 168] width 89 height 14
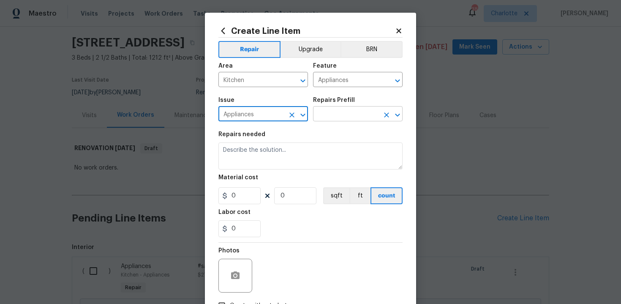
type input "Appliances"
click at [330, 116] on input "text" at bounding box center [346, 114] width 66 height 13
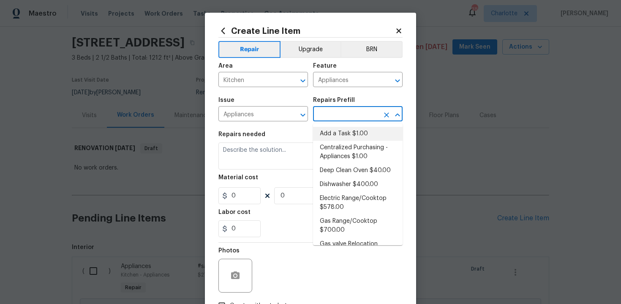
click at [335, 134] on li "Add a Task $1.00" at bounding box center [357, 134] width 89 height 14
type input "Add a Task $1.00"
type textarea "HPM to detail"
type input "1"
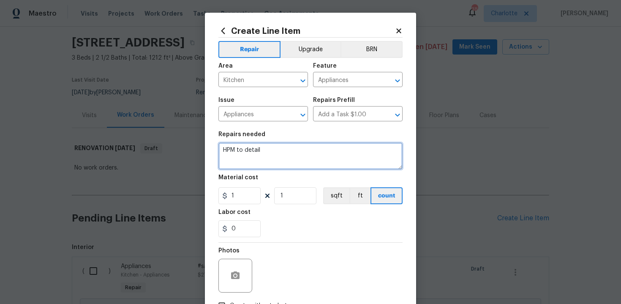
drag, startPoint x: 223, startPoint y: 149, endPoint x: 280, endPoint y: 149, distance: 57.4
click at [280, 149] on textarea "HPM to detail" at bounding box center [310, 155] width 184 height 27
paste textarea "New Dishwasher"
type textarea "#sala - New Dishwasher"
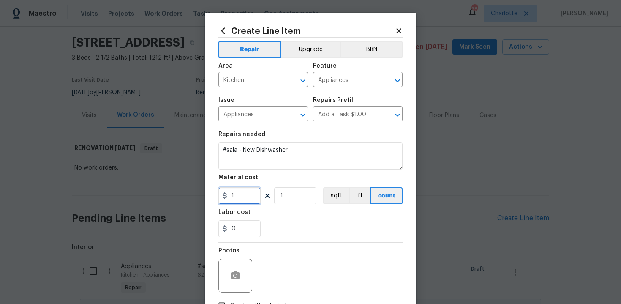
click at [244, 195] on input "1" at bounding box center [239, 195] width 42 height 17
type input "400"
click at [313, 222] on div "0" at bounding box center [310, 228] width 184 height 17
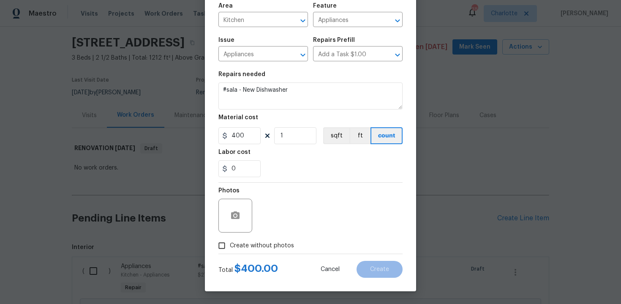
click at [255, 248] on span "Create without photos" at bounding box center [262, 245] width 64 height 9
click at [230, 248] on input "Create without photos" at bounding box center [222, 245] width 16 height 16
checkbox input "true"
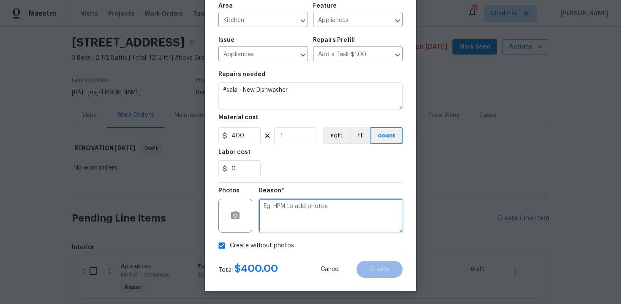
click at [298, 222] on textarea at bounding box center [331, 215] width 144 height 34
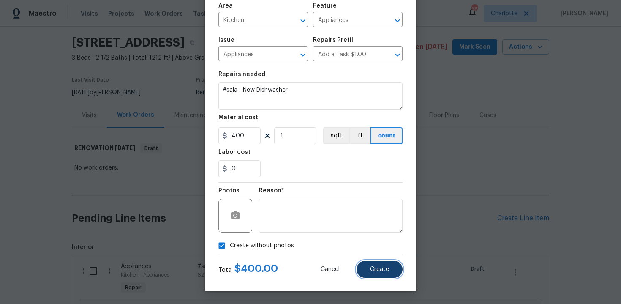
click at [374, 263] on button "Create" at bounding box center [379, 268] width 46 height 17
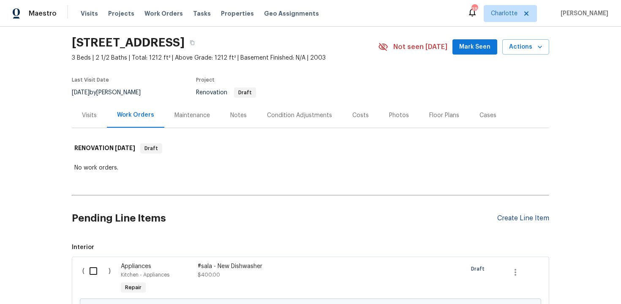
click at [523, 217] on div "Create Line Item" at bounding box center [523, 218] width 52 height 8
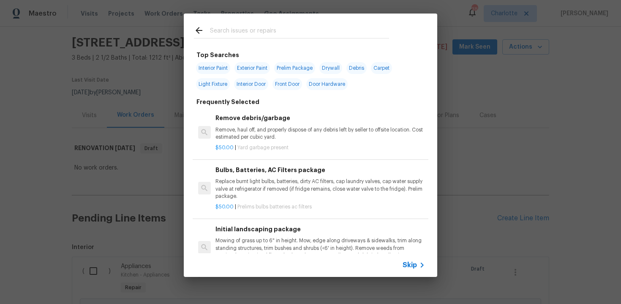
click at [414, 262] on span "Skip" at bounding box center [409, 264] width 14 height 8
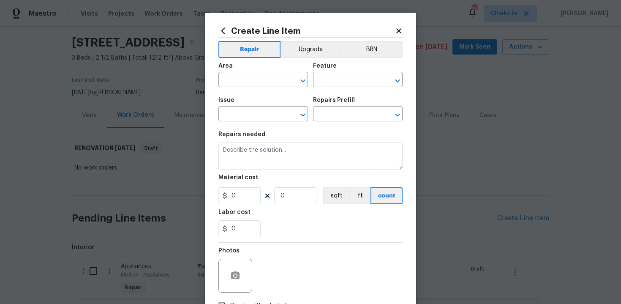
click at [301, 58] on span "Area ​" at bounding box center [262, 75] width 89 height 34
click at [301, 55] on button "Upgrade" at bounding box center [310, 49] width 60 height 17
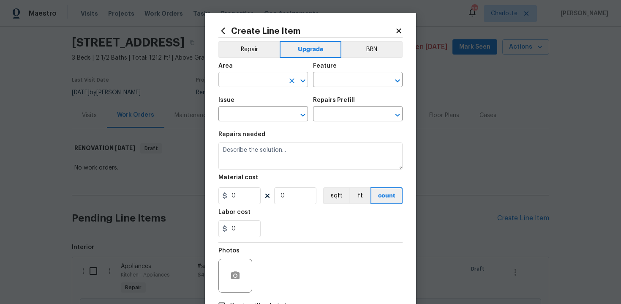
click at [266, 77] on input "text" at bounding box center [251, 80] width 66 height 13
click at [254, 95] on li "Kitchen" at bounding box center [262, 99] width 89 height 14
type input "Kitchen"
click at [318, 87] on input "text" at bounding box center [346, 80] width 66 height 13
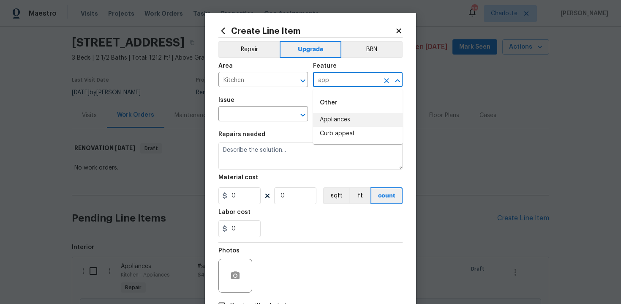
click at [336, 119] on li "Appliances" at bounding box center [357, 120] width 89 height 14
type input "Appliances"
click at [258, 116] on input "text" at bounding box center [251, 114] width 66 height 13
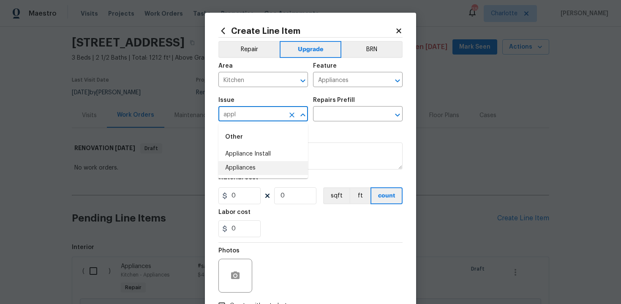
click at [265, 169] on li "Appliances" at bounding box center [262, 168] width 89 height 14
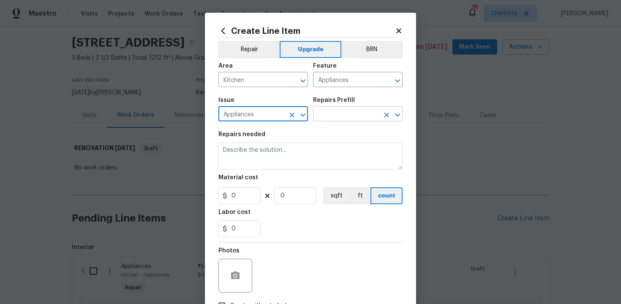
type input "Appliances"
click at [342, 114] on input "text" at bounding box center [346, 114] width 66 height 13
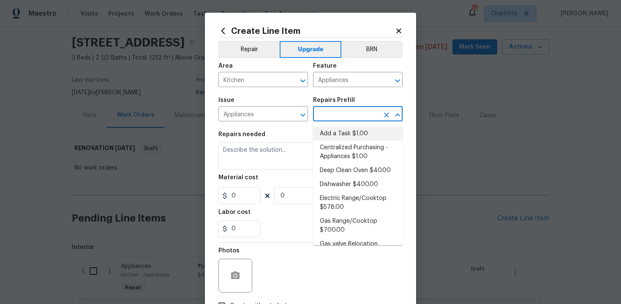
click at [342, 138] on li "Add a Task $1.00" at bounding box center [357, 134] width 89 height 14
type input "Add a Task $1.00"
type textarea "HPM to detail"
type input "1"
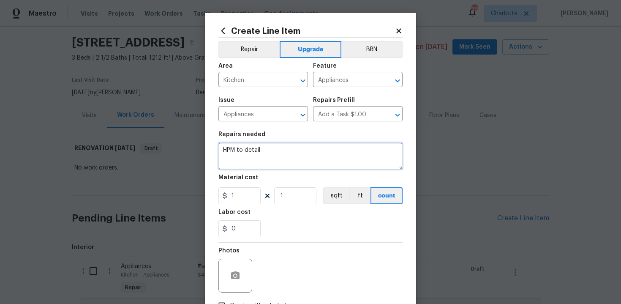
drag, startPoint x: 222, startPoint y: 150, endPoint x: 326, endPoint y: 150, distance: 104.3
click at [326, 150] on textarea "HPM to detail" at bounding box center [310, 155] width 184 height 27
paste textarea "Install SS fridge"
type textarea "#sala - Install SS fridge"
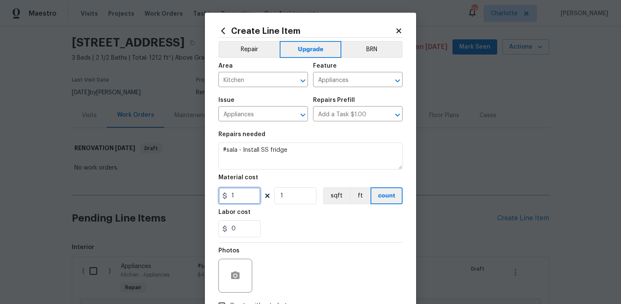
click at [247, 196] on input "1" at bounding box center [239, 195] width 42 height 17
type input "1800"
click at [324, 237] on section "Repairs needed #sala - Install SS fridge Material cost 1800 1 sqft ft count Lab…" at bounding box center [310, 184] width 184 height 116
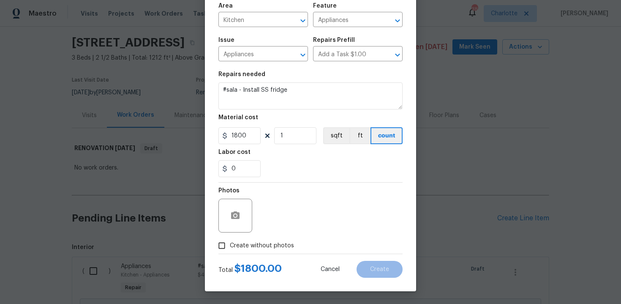
click at [258, 244] on span "Create without photos" at bounding box center [262, 245] width 64 height 9
click at [230, 244] on input "Create without photos" at bounding box center [222, 245] width 16 height 16
checkbox input "true"
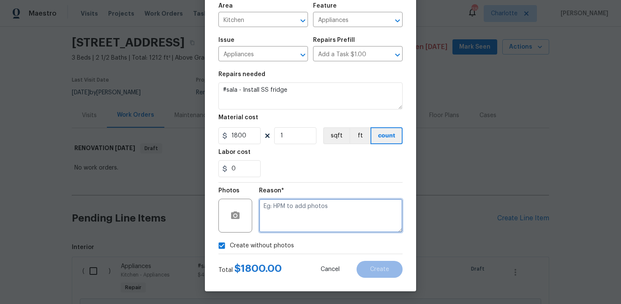
click at [304, 220] on textarea at bounding box center [331, 215] width 144 height 34
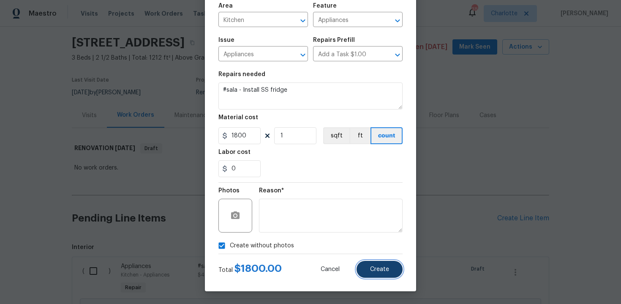
click at [382, 269] on span "Create" at bounding box center [379, 269] width 19 height 6
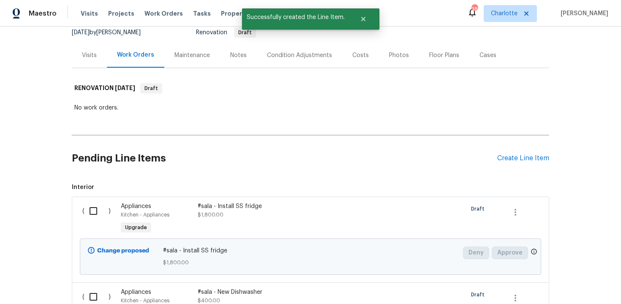
scroll to position [183, 0]
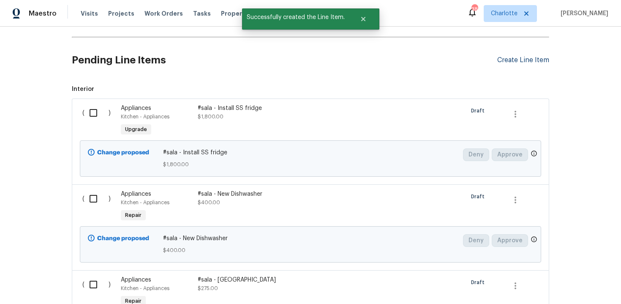
click at [515, 61] on div "Create Line Item" at bounding box center [523, 60] width 52 height 8
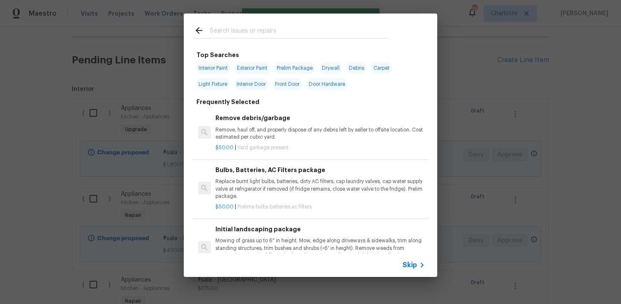
click at [406, 260] on span "Skip" at bounding box center [409, 264] width 14 height 8
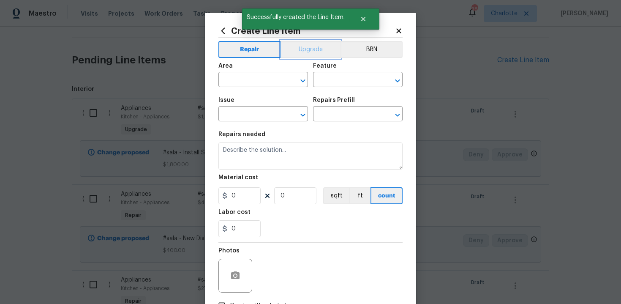
click at [307, 51] on button "Upgrade" at bounding box center [310, 49] width 60 height 17
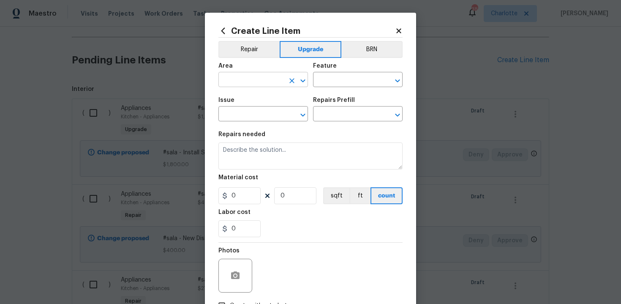
click at [262, 81] on input "text" at bounding box center [251, 80] width 66 height 13
click at [253, 98] on li "Kitchen" at bounding box center [262, 99] width 89 height 14
type input "Kitchen"
click at [332, 83] on input "text" at bounding box center [346, 80] width 66 height 13
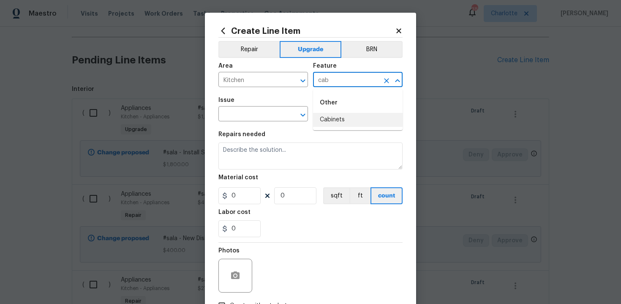
click at [336, 124] on li "Cabinets" at bounding box center [357, 120] width 89 height 14
type input "Cabinets"
click at [246, 118] on input "text" at bounding box center [251, 114] width 66 height 13
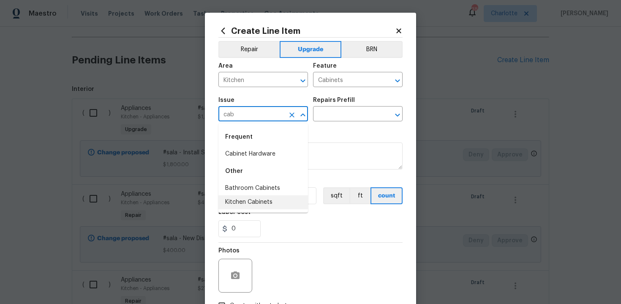
click at [253, 200] on li "Kitchen Cabinets" at bounding box center [262, 202] width 89 height 14
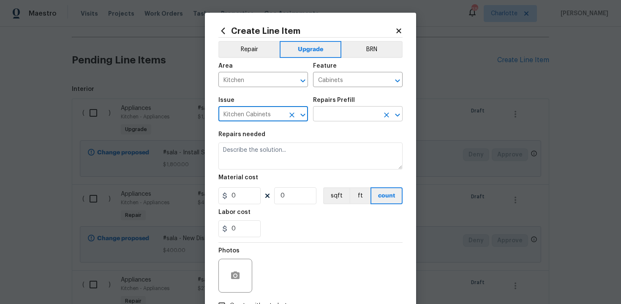
type input "Kitchen Cabinets"
click at [343, 119] on input "text" at bounding box center [346, 114] width 66 height 13
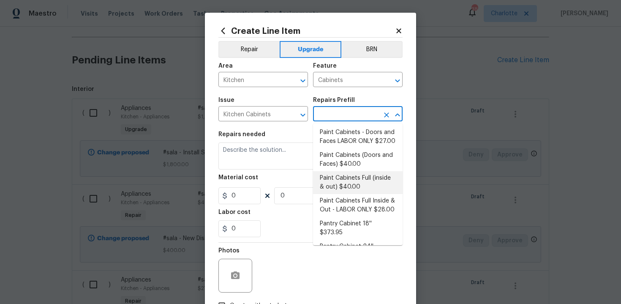
scroll to position [143, 0]
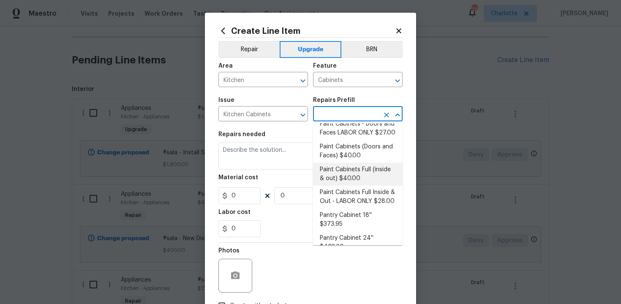
click at [346, 170] on li "Paint Cabinets Full (inside & out) $40.00" at bounding box center [357, 174] width 89 height 23
type input "Paint Cabinets Full (inside & out) $40.00"
type textarea "Prep, sand, mask and apply 2 coats of paint to the kitchen cabinet doors, inter…"
type input "40"
type input "1"
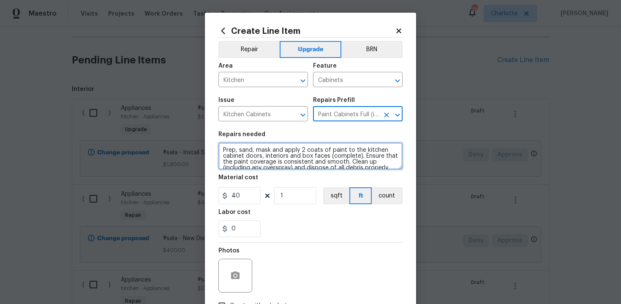
click at [226, 148] on textarea "Prep, sand, mask and apply 2 coats of paint to the kitchen cabinet doors, inter…" at bounding box center [310, 155] width 184 height 27
click at [222, 146] on textarea "Prep, sand, mask and apply 2 coats of paint to the kitchen cabinet doors, inter…" at bounding box center [310, 155] width 184 height 27
type textarea "#sala - Prep, sand, mask and apply 2 coats of paint to the kitchen cabinet door…"
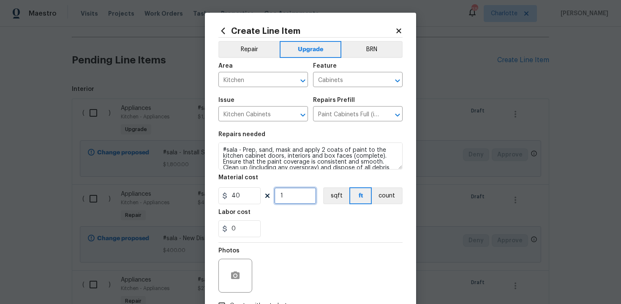
click at [299, 200] on input "1" at bounding box center [295, 195] width 42 height 17
type input "60"
click at [322, 223] on div "0" at bounding box center [310, 228] width 184 height 17
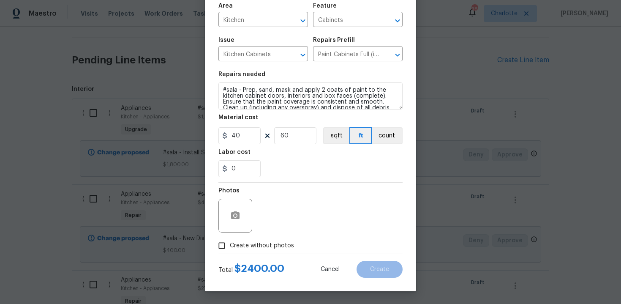
click at [252, 244] on span "Create without photos" at bounding box center [262, 245] width 64 height 9
click at [230, 244] on input "Create without photos" at bounding box center [222, 245] width 16 height 16
checkbox input "true"
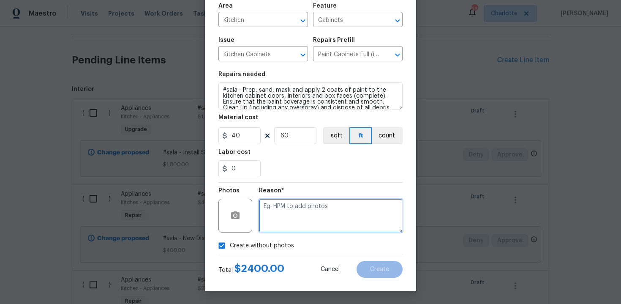
click at [290, 217] on textarea at bounding box center [331, 215] width 144 height 34
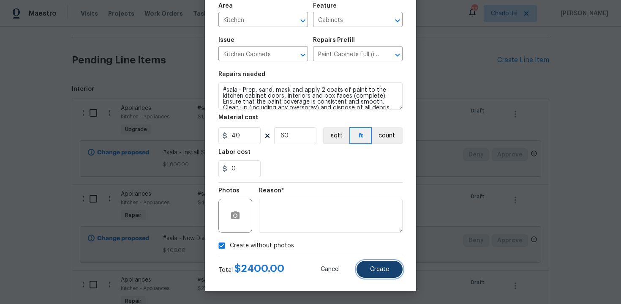
click at [378, 270] on span "Create" at bounding box center [379, 269] width 19 height 6
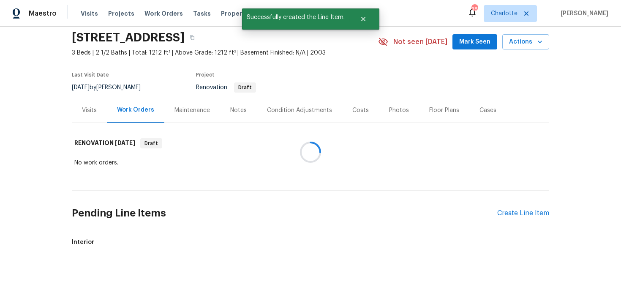
scroll to position [183, 0]
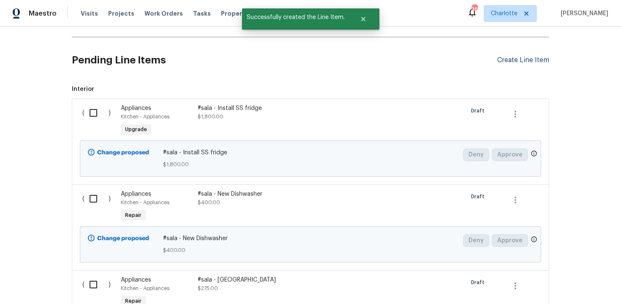
click at [522, 60] on div "Create Line Item" at bounding box center [523, 60] width 52 height 8
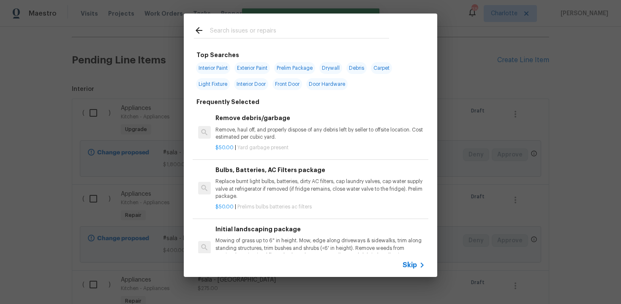
click at [408, 265] on span "Skip" at bounding box center [409, 264] width 14 height 8
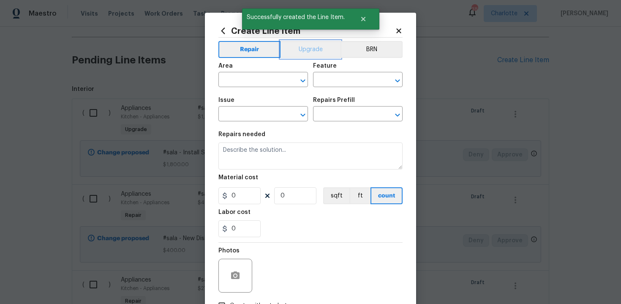
click at [309, 52] on button "Upgrade" at bounding box center [310, 49] width 60 height 17
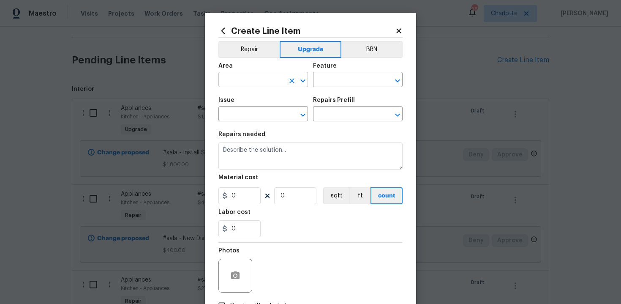
click at [269, 74] on input "text" at bounding box center [251, 80] width 66 height 13
click at [264, 97] on li "Kitchen" at bounding box center [262, 99] width 89 height 14
type input "Kitchen"
click at [336, 76] on input "text" at bounding box center [346, 80] width 66 height 13
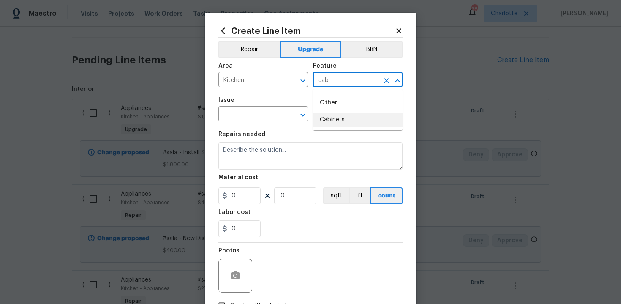
click at [335, 116] on li "Cabinets" at bounding box center [357, 120] width 89 height 14
type input "Cabinets"
click at [264, 115] on input "text" at bounding box center [251, 114] width 66 height 13
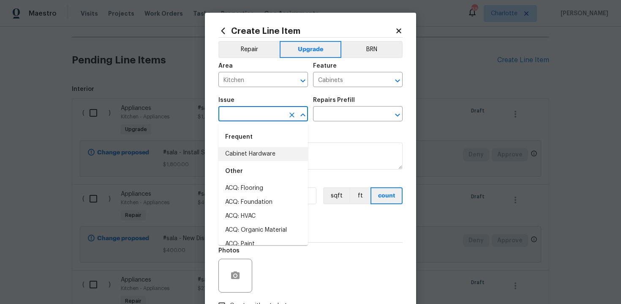
click at [272, 155] on li "Cabinet Hardware" at bounding box center [262, 154] width 89 height 14
type input "Cabinet Hardware"
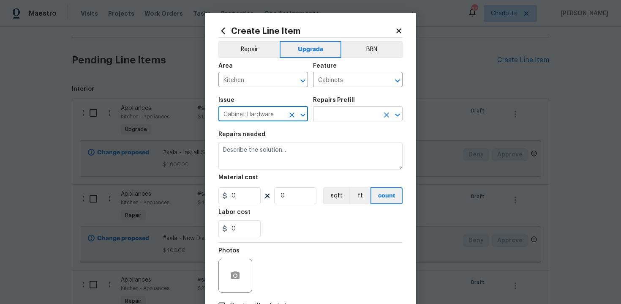
click at [344, 115] on input "text" at bounding box center [346, 114] width 66 height 13
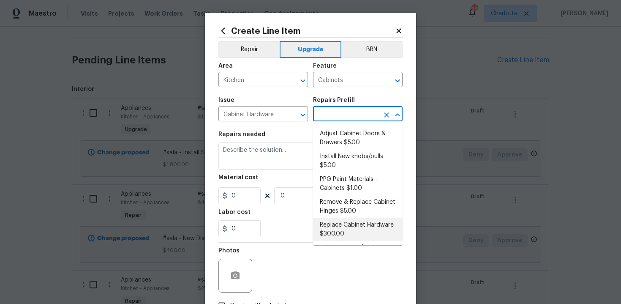
click at [346, 225] on li "Replace Cabinet Hardware $300.00" at bounding box center [357, 229] width 89 height 23
type input "Replace Cabinet Hardware $300.00"
type textarea "Replace cabinet hardware with new hinges and pulls. HPM to provide specs"
type input "300"
type input "1"
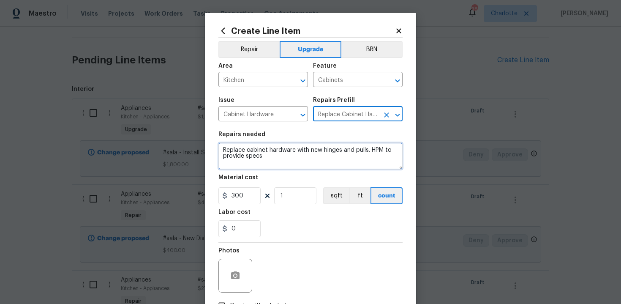
click at [220, 148] on textarea "Replace cabinet hardware with new hinges and pulls. HPM to provide specs" at bounding box center [310, 155] width 184 height 27
type textarea "#sala - Replace cabinet hardware with new hinges and pulls. HPM to provide specs"
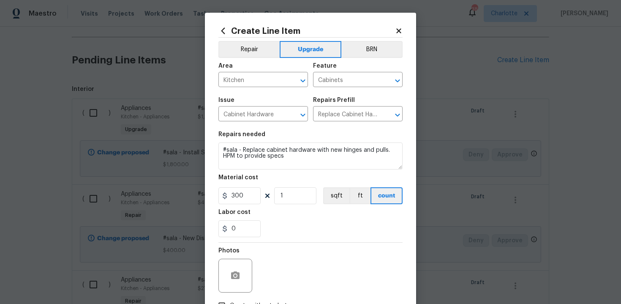
click at [291, 214] on div "Labor cost" at bounding box center [310, 214] width 184 height 11
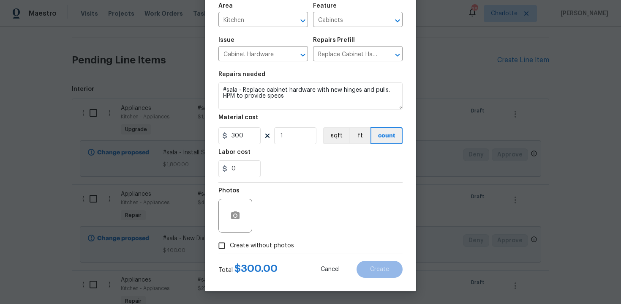
click at [255, 241] on span "Create without photos" at bounding box center [262, 245] width 64 height 9
click at [230, 241] on input "Create without photos" at bounding box center [222, 245] width 16 height 16
checkbox input "true"
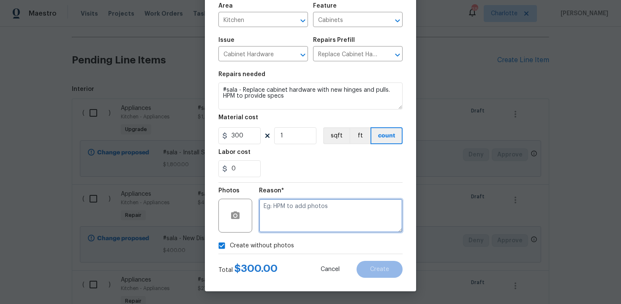
click at [302, 219] on textarea at bounding box center [331, 215] width 144 height 34
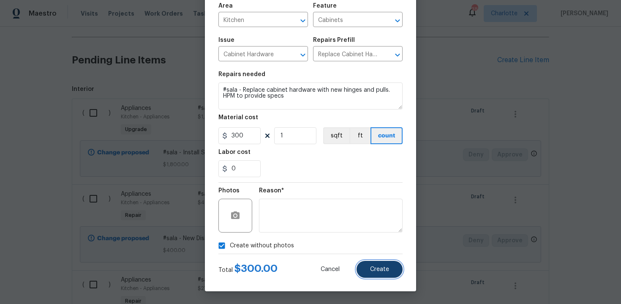
click at [374, 264] on button "Create" at bounding box center [379, 268] width 46 height 17
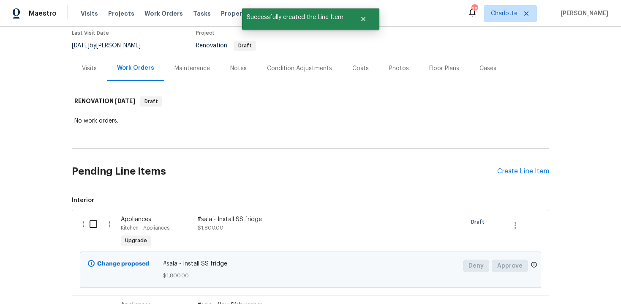
scroll to position [0, 0]
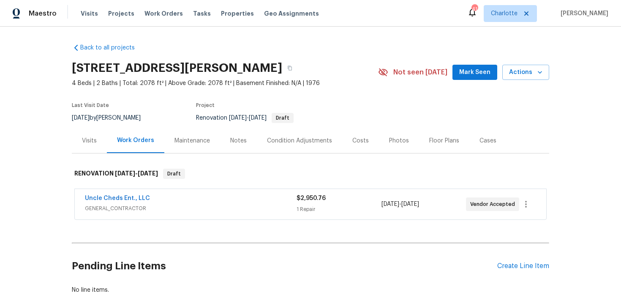
scroll to position [48, 0]
